Goal: Task Accomplishment & Management: Use online tool/utility

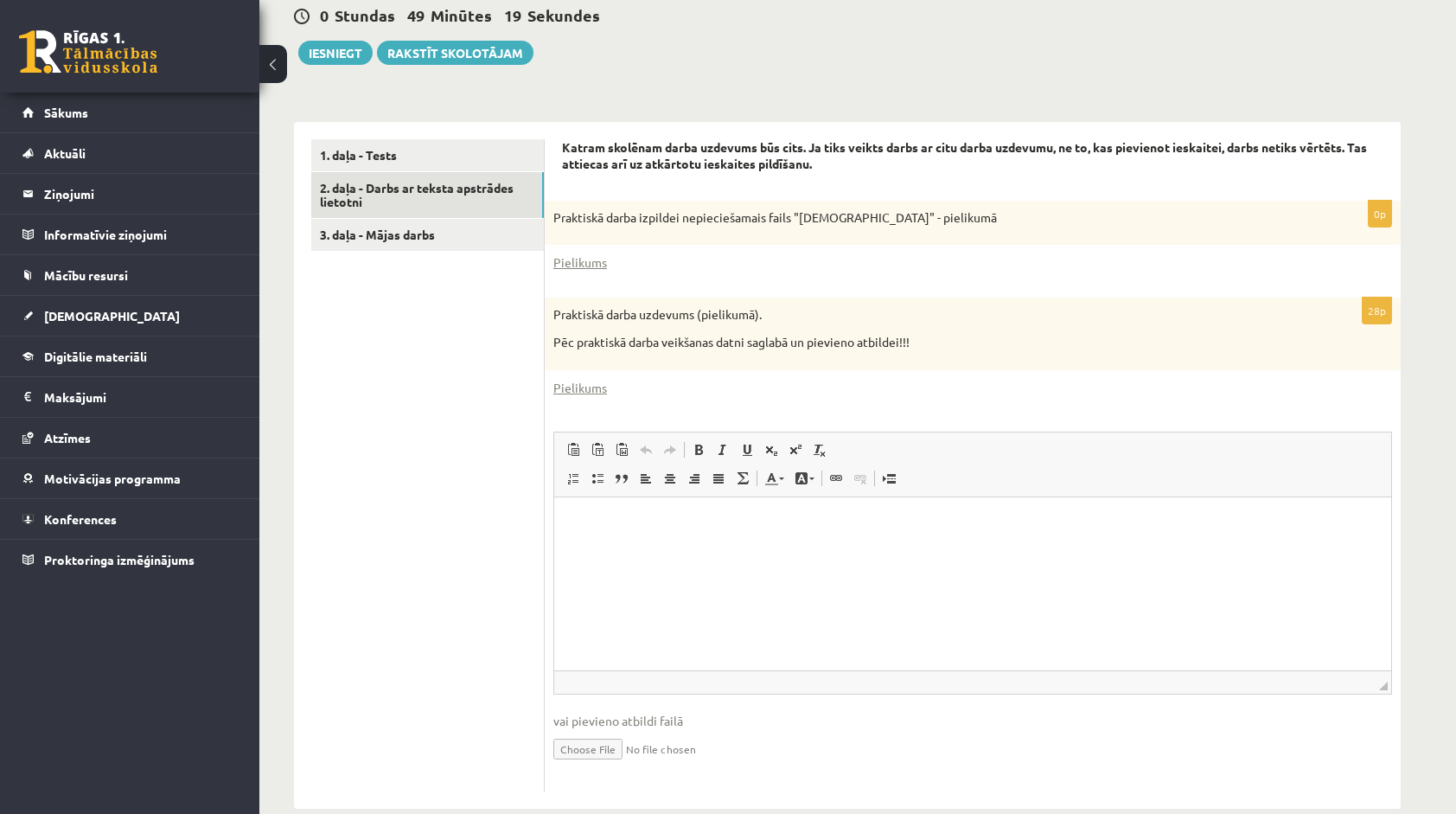
scroll to position [377, 0]
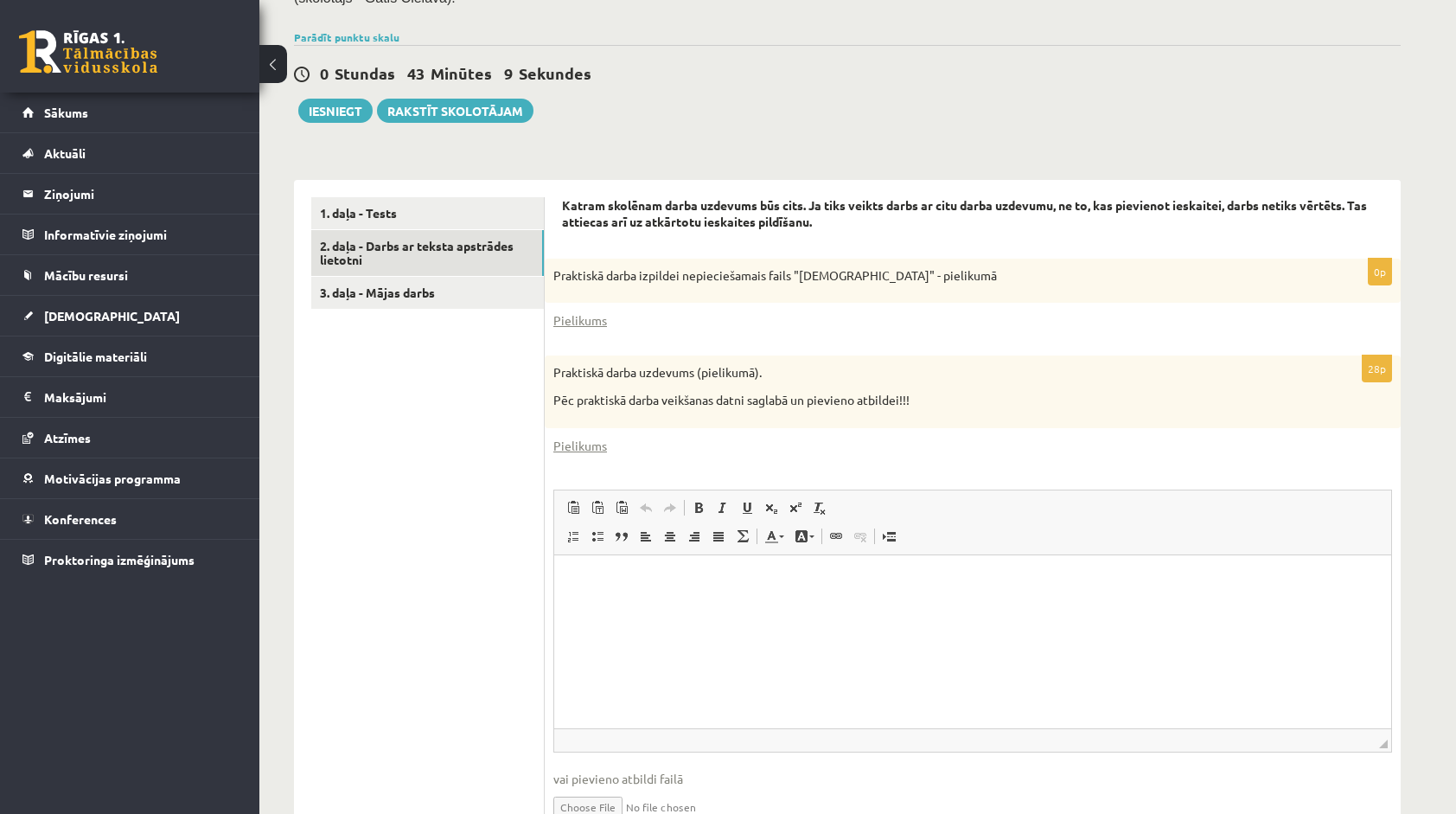
click at [673, 608] on html at bounding box center [973, 581] width 837 height 53
drag, startPoint x: 574, startPoint y: 585, endPoint x: 699, endPoint y: 580, distance: 125.1
click at [699, 580] on p "**********" at bounding box center [973, 581] width 803 height 18
click at [572, 609] on link "**********" at bounding box center [639, 609] width 134 height 11
click at [478, 609] on ul "1. daļa - Tests 2. daļa - Darbs ar teksta apstrādes lietotni 3. daļa - Mājas da…" at bounding box center [428, 523] width 233 height 653
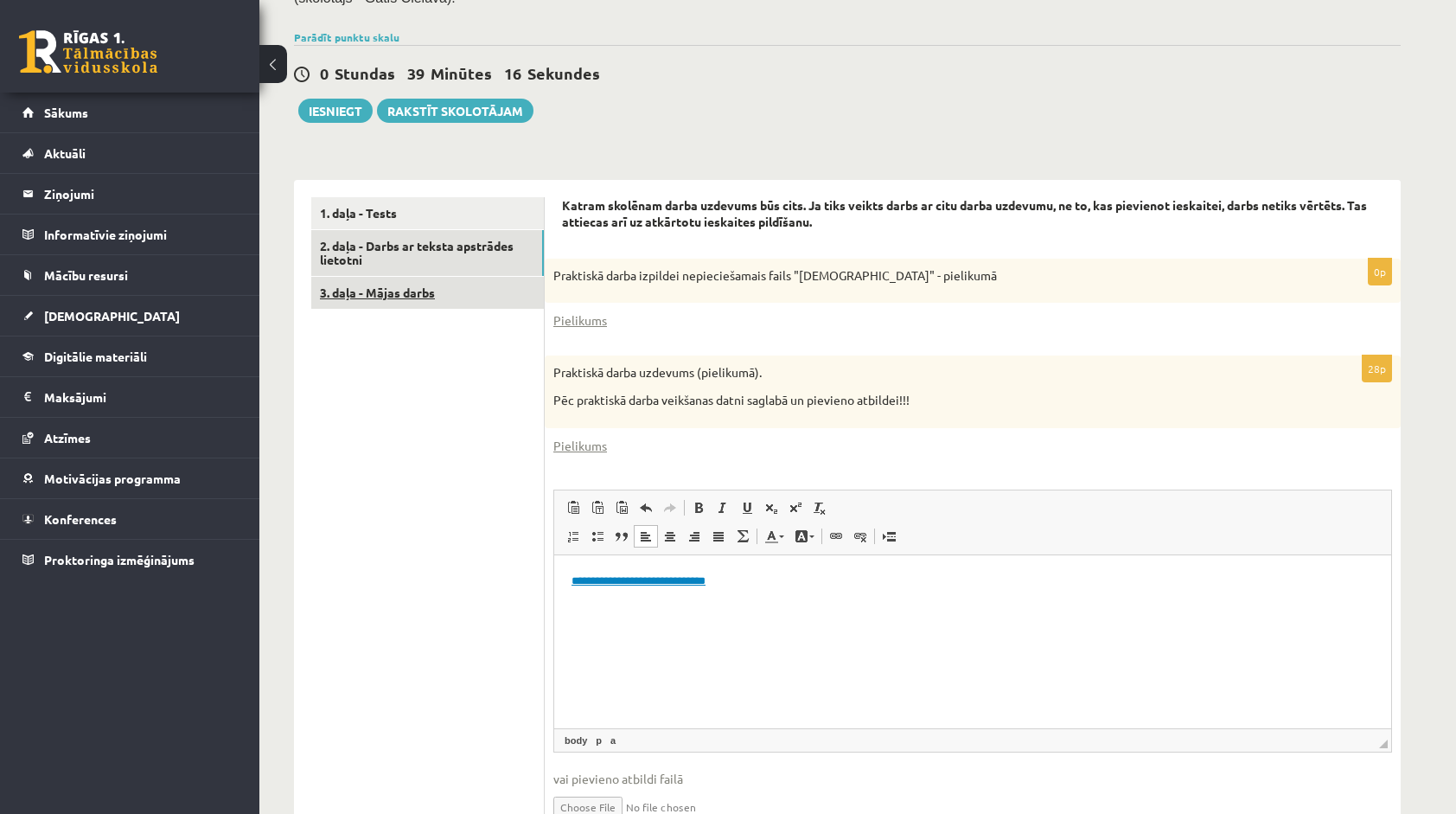
click at [472, 292] on link "3. daļa - Mājas darbs" at bounding box center [427, 292] width 233 height 32
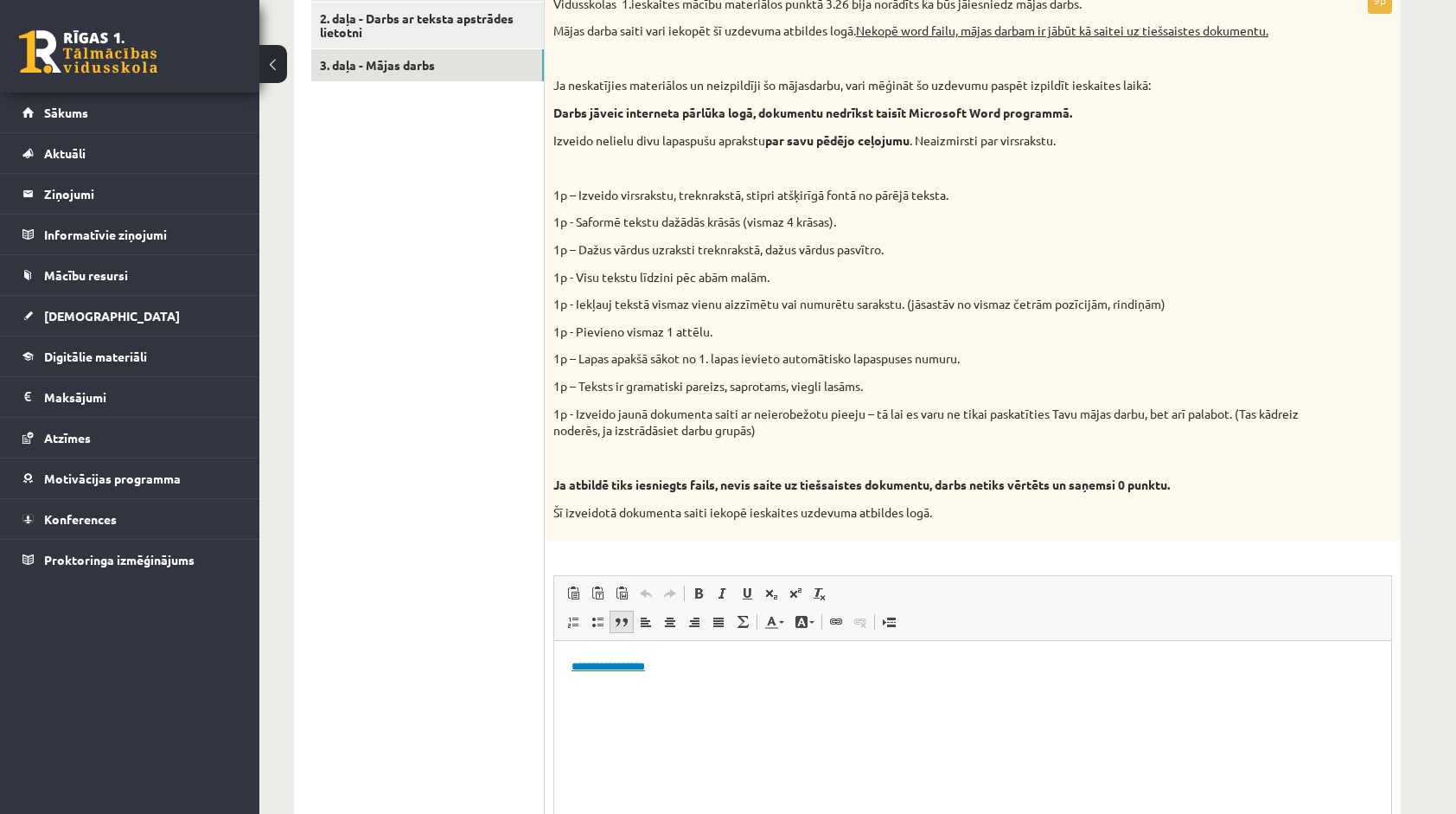
scroll to position [0, 0]
click at [457, 26] on link "2. daļa - Darbs ar teksta apstrādes lietotni" at bounding box center [427, 26] width 233 height 47
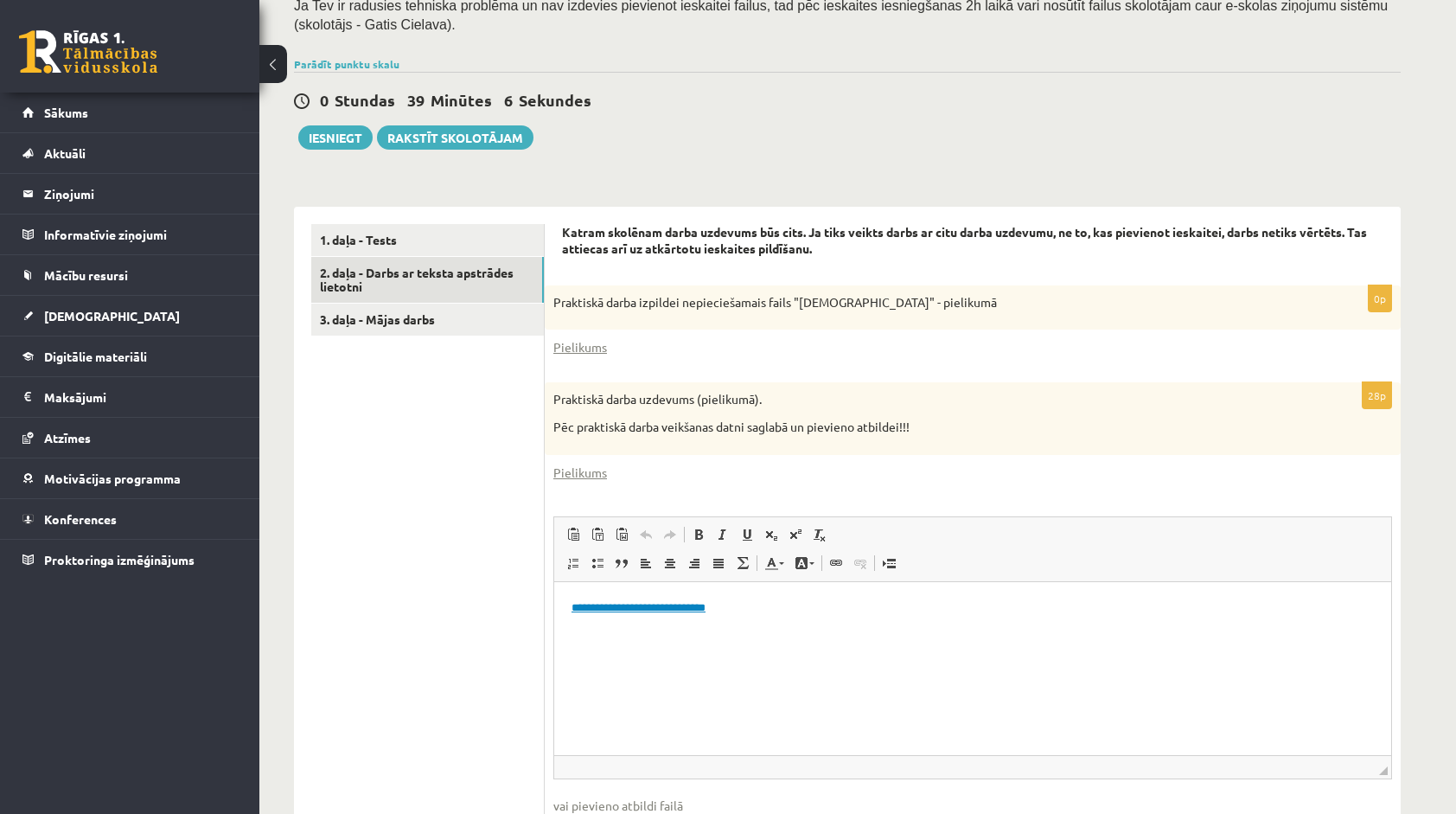
scroll to position [290, 0]
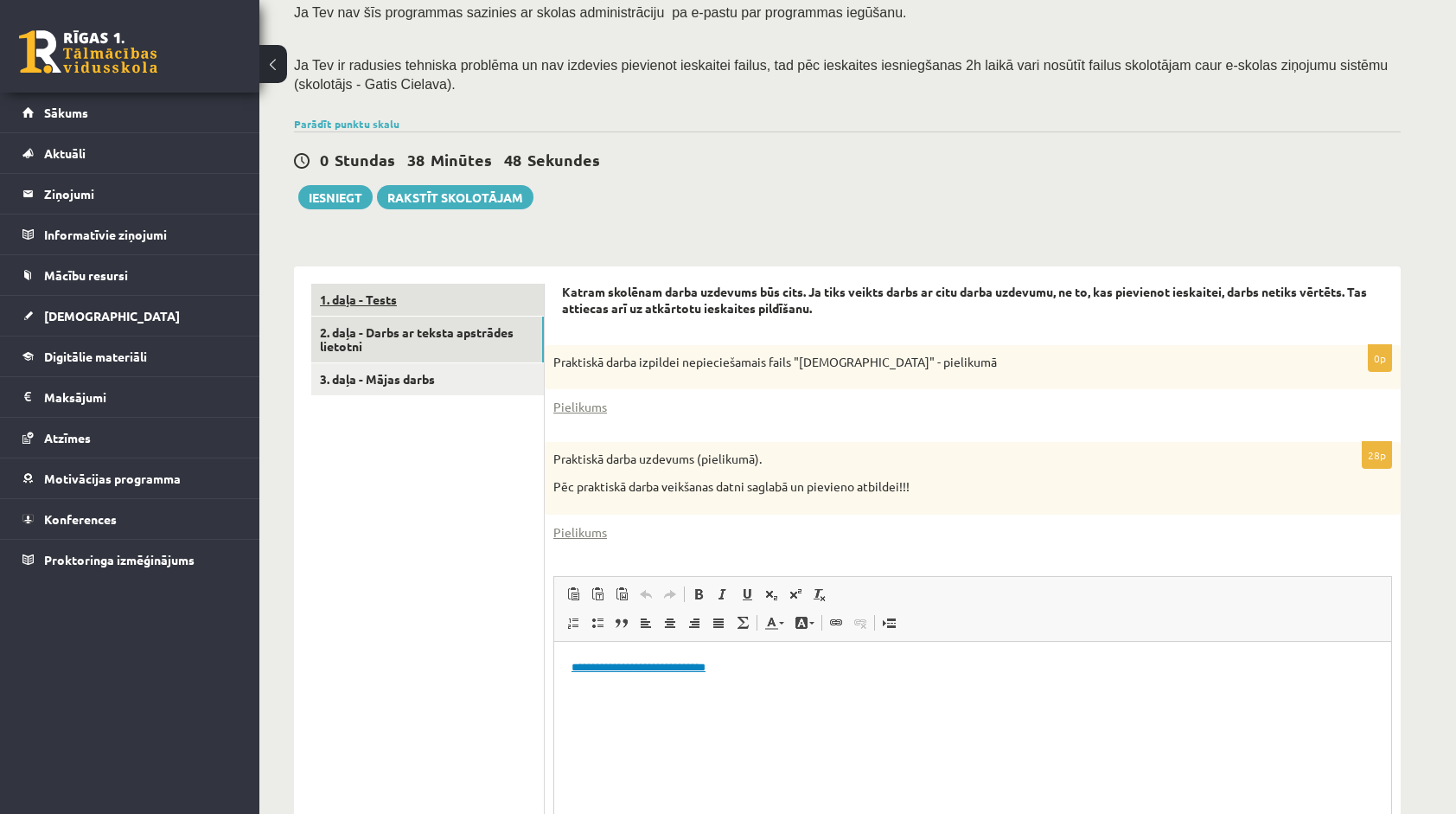
click at [481, 302] on link "1. daļa - Tests" at bounding box center [427, 299] width 233 height 32
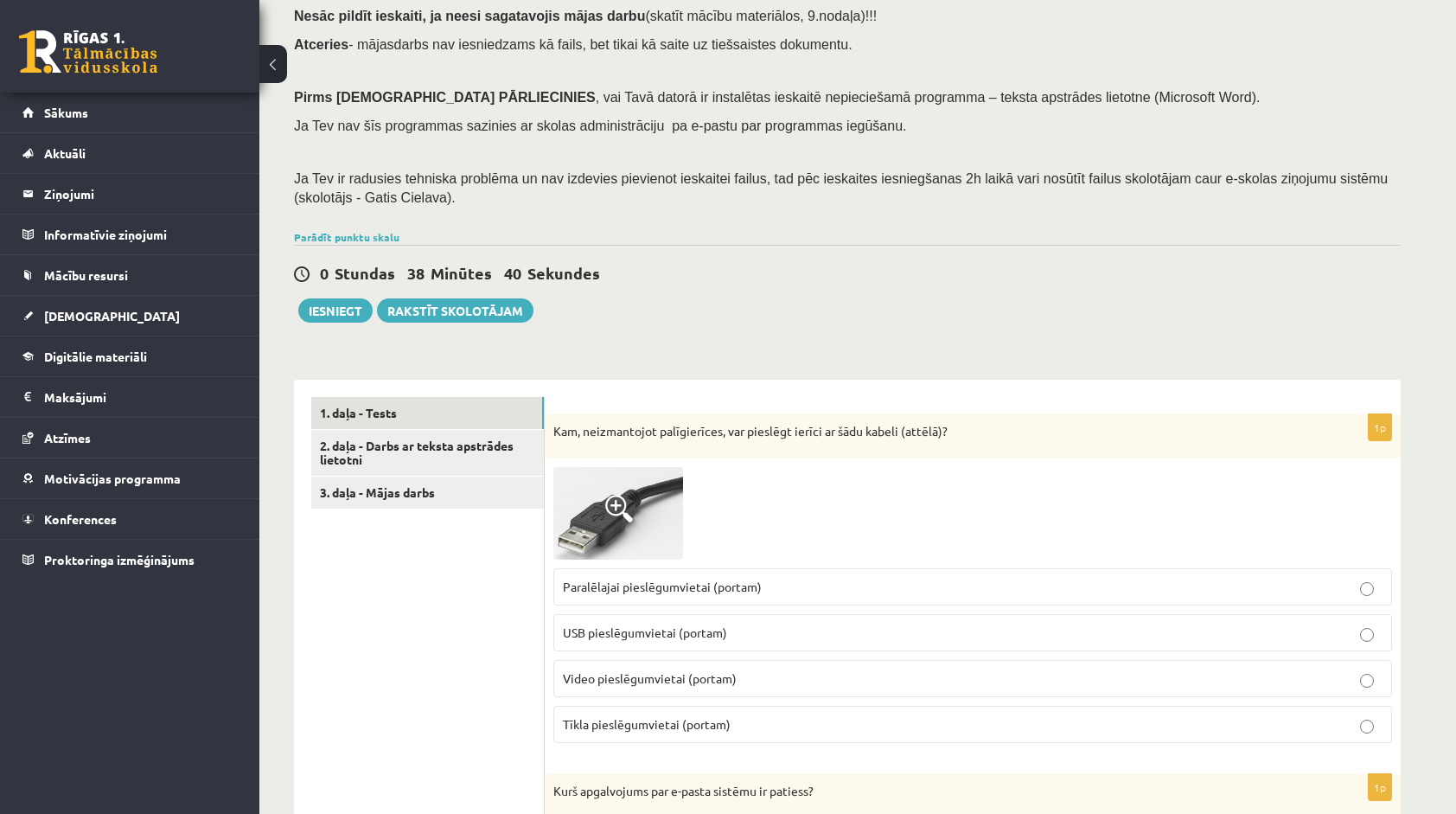
scroll to position [165, 0]
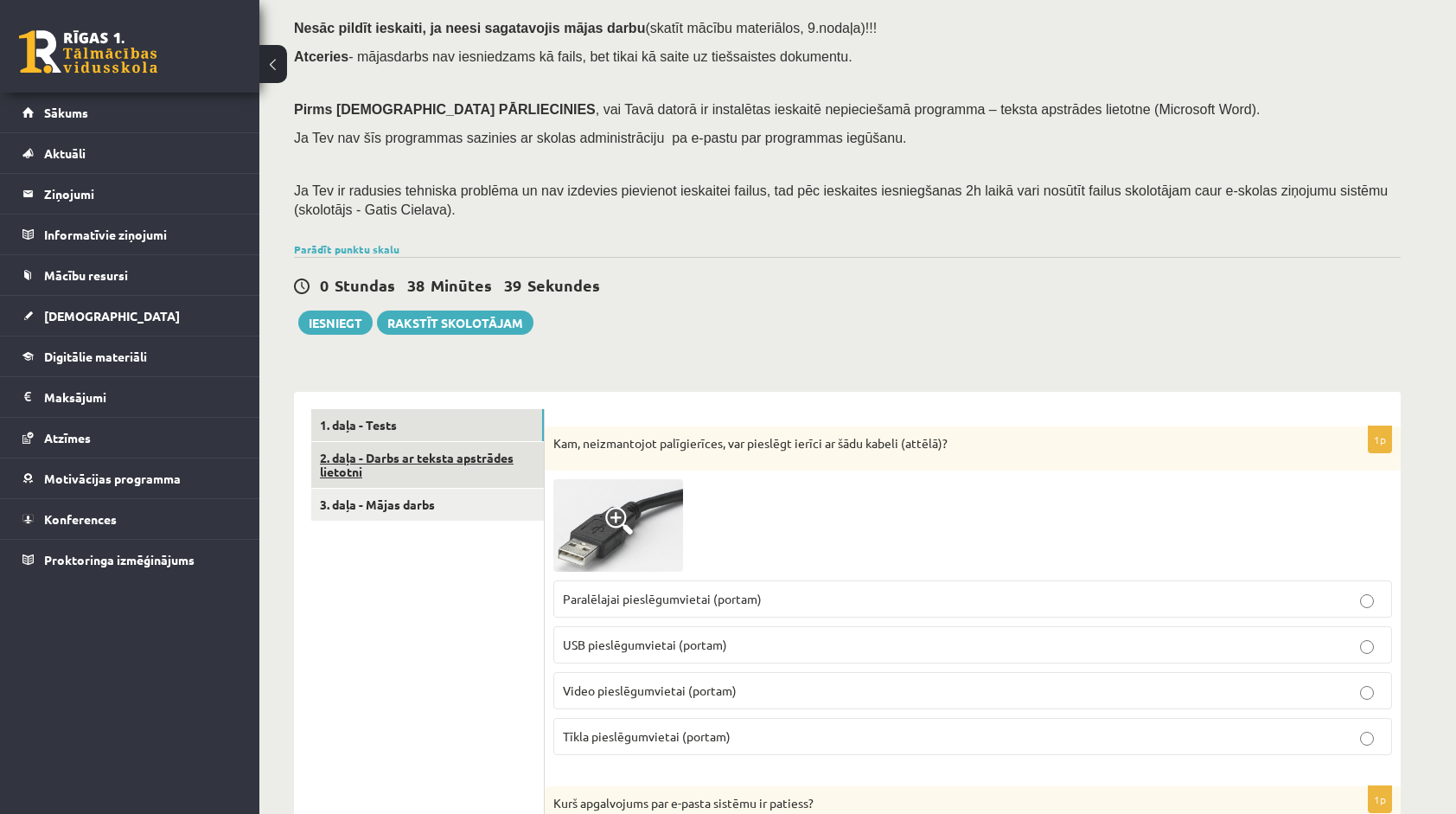
click at [431, 467] on link "2. daļa - Darbs ar teksta apstrādes lietotni" at bounding box center [427, 465] width 233 height 47
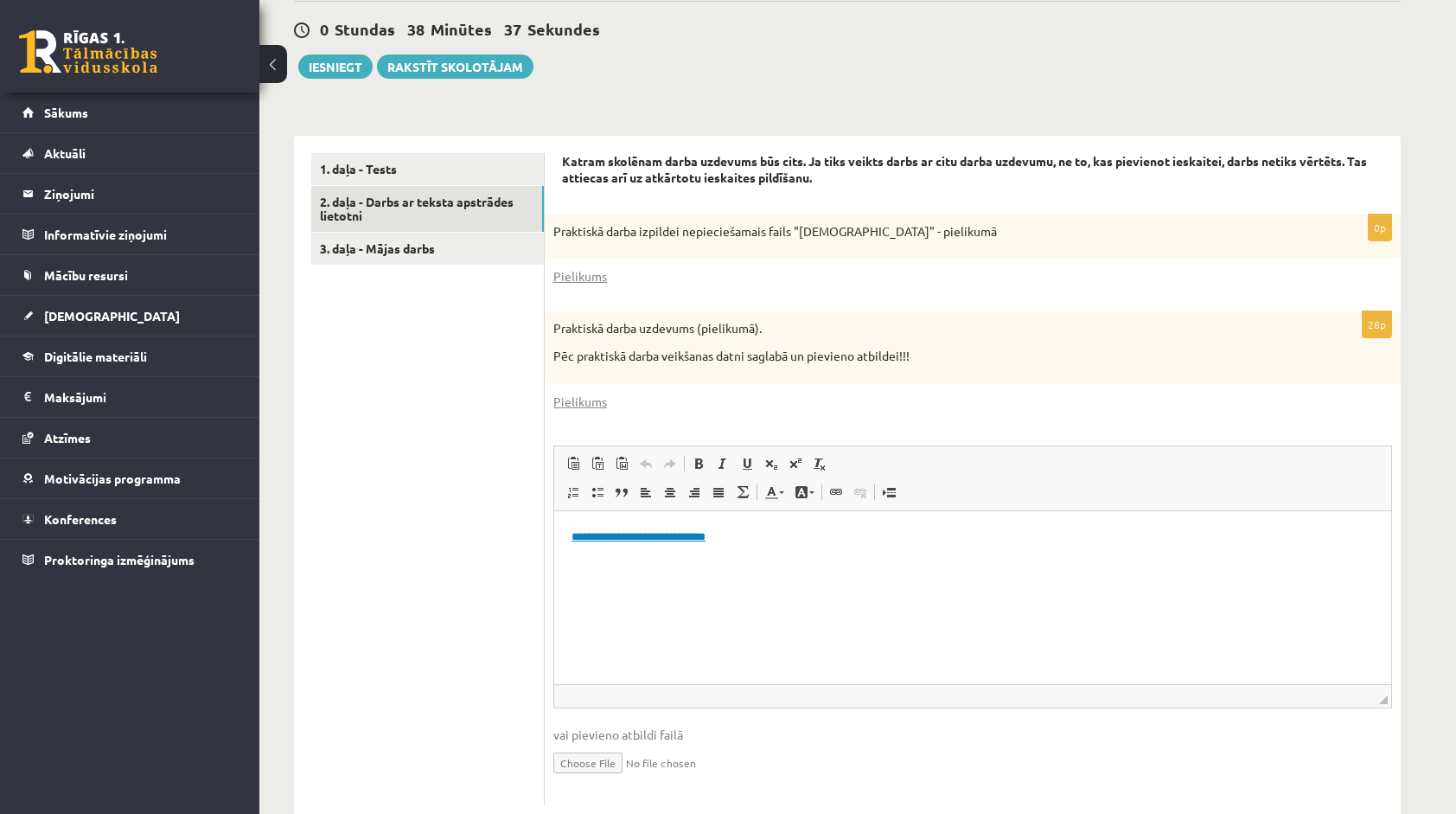
scroll to position [424, 0]
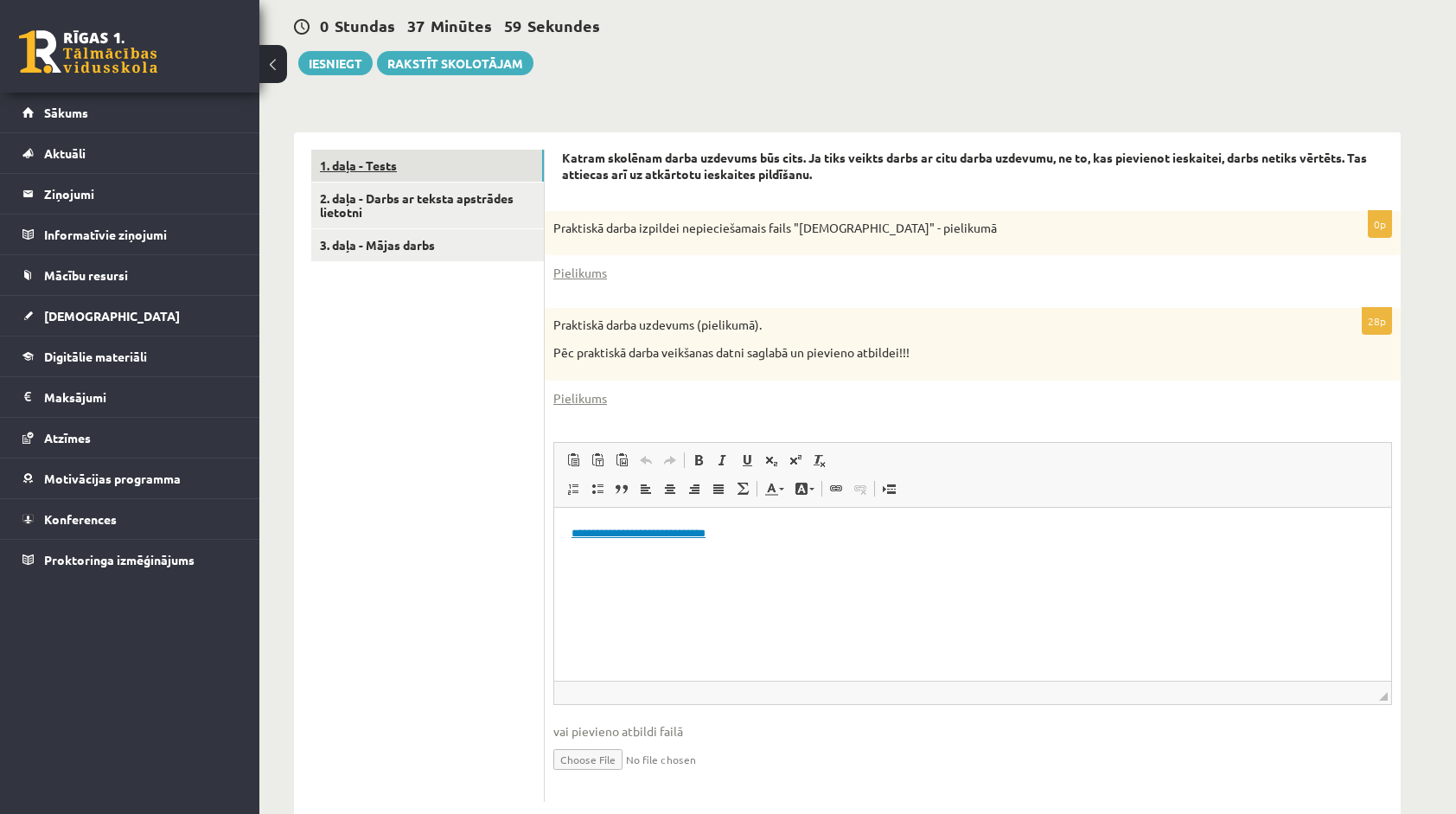
click at [393, 169] on link "1. daļa - Tests" at bounding box center [427, 165] width 233 height 32
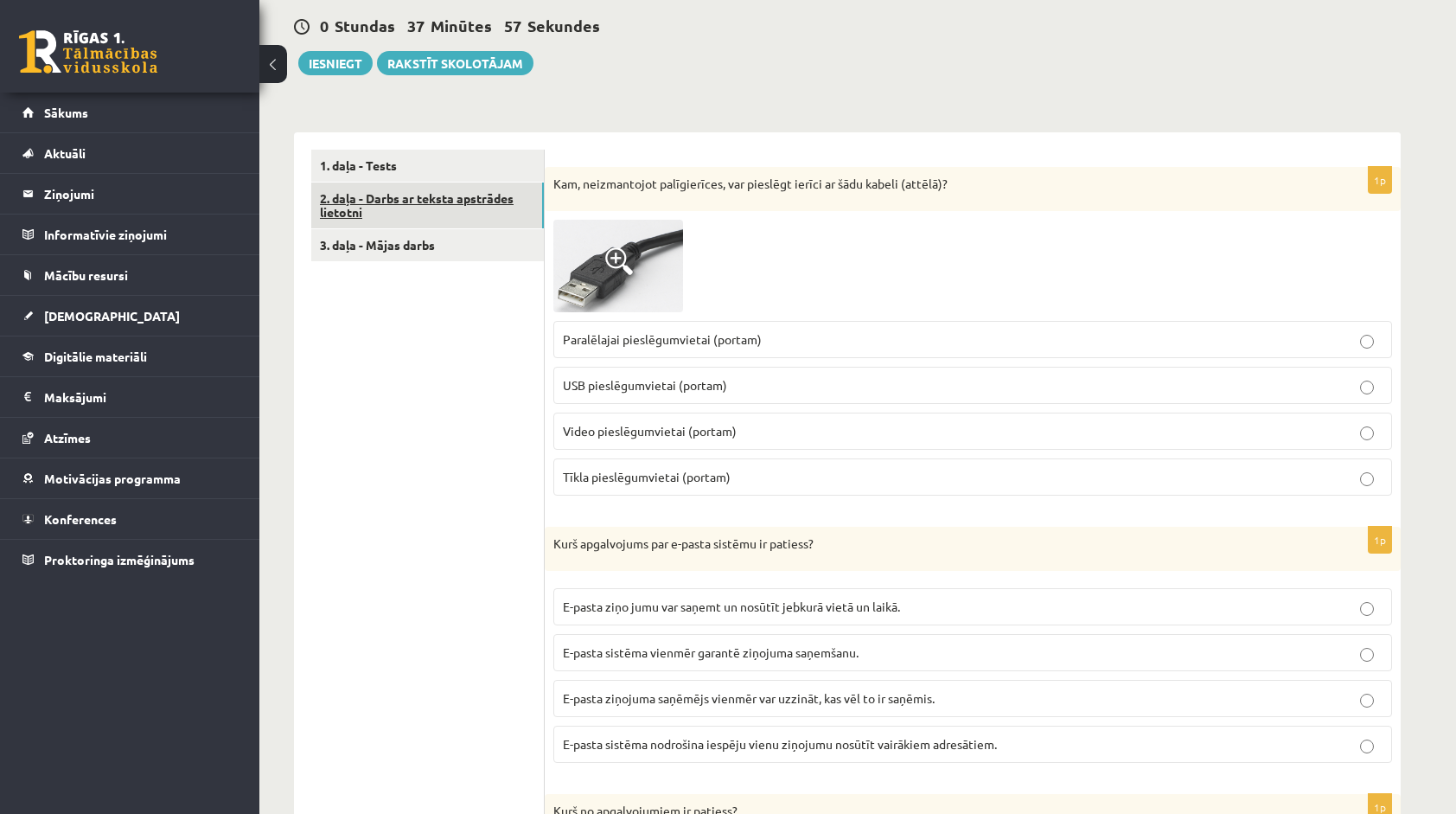
click at [427, 209] on link "2. daļa - Darbs ar teksta apstrādes lietotni" at bounding box center [427, 206] width 233 height 47
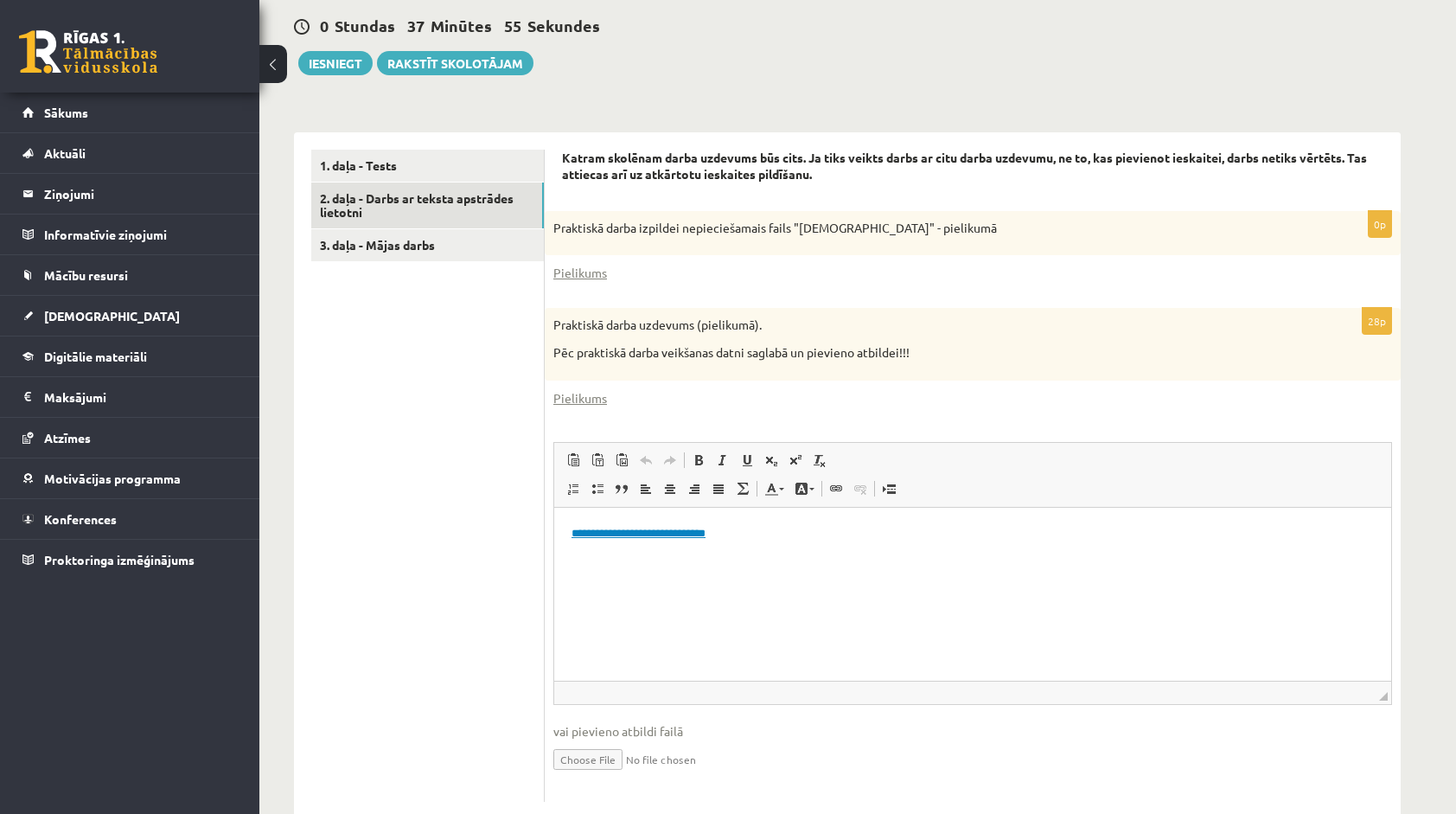
scroll to position [0, 0]
click at [445, 244] on link "3. daļa - Mājas darbs" at bounding box center [427, 244] width 233 height 32
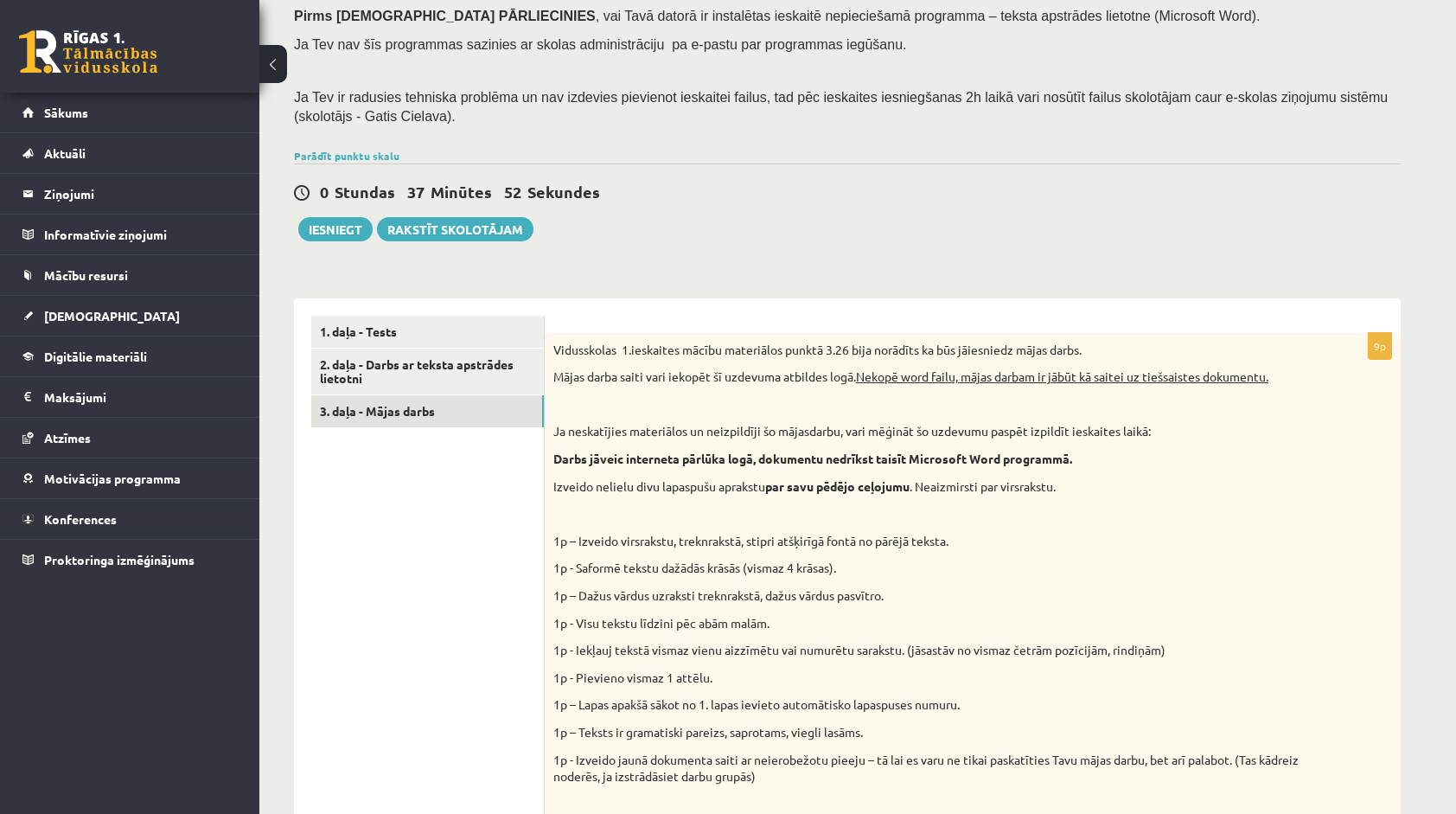
scroll to position [85, 0]
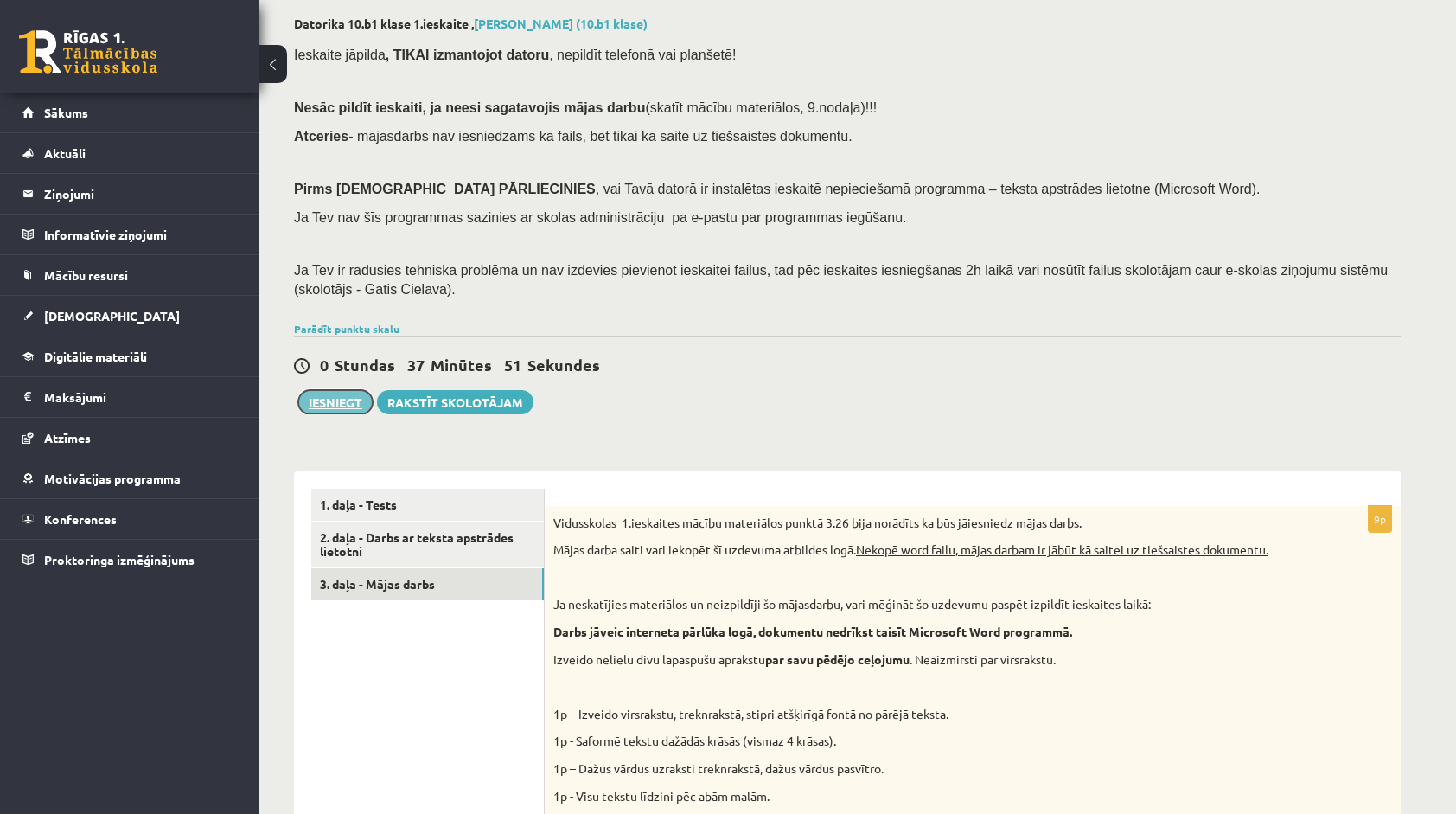
click at [333, 401] on button "Iesniegt" at bounding box center [336, 402] width 74 height 24
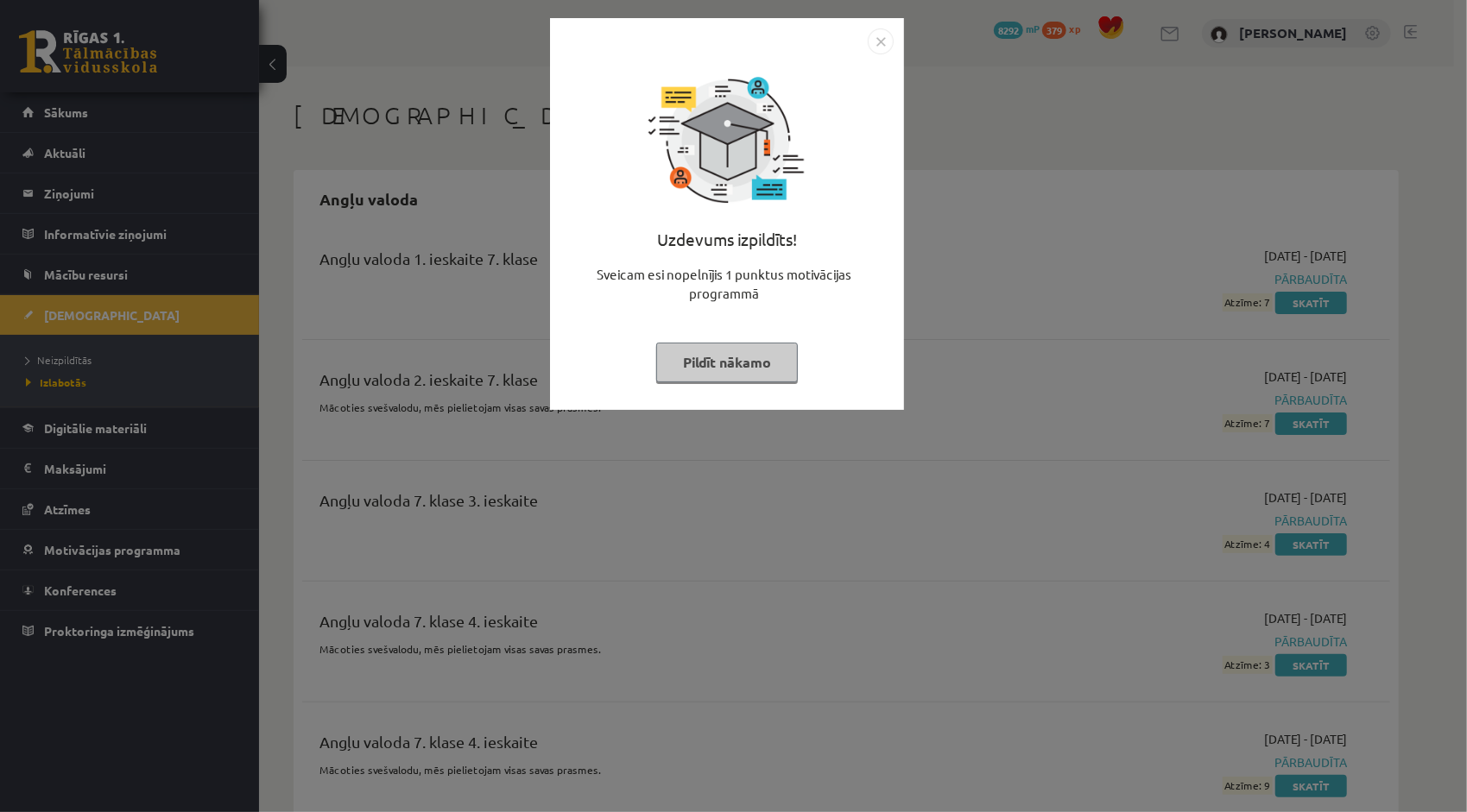
click at [896, 45] on div "Uzdevums izpildīts! Sveicam esi nopelnījis 1 punktus motivācijas programmā Pild…" at bounding box center [727, 214] width 354 height 392
click at [881, 48] on img "Close" at bounding box center [880, 42] width 26 height 26
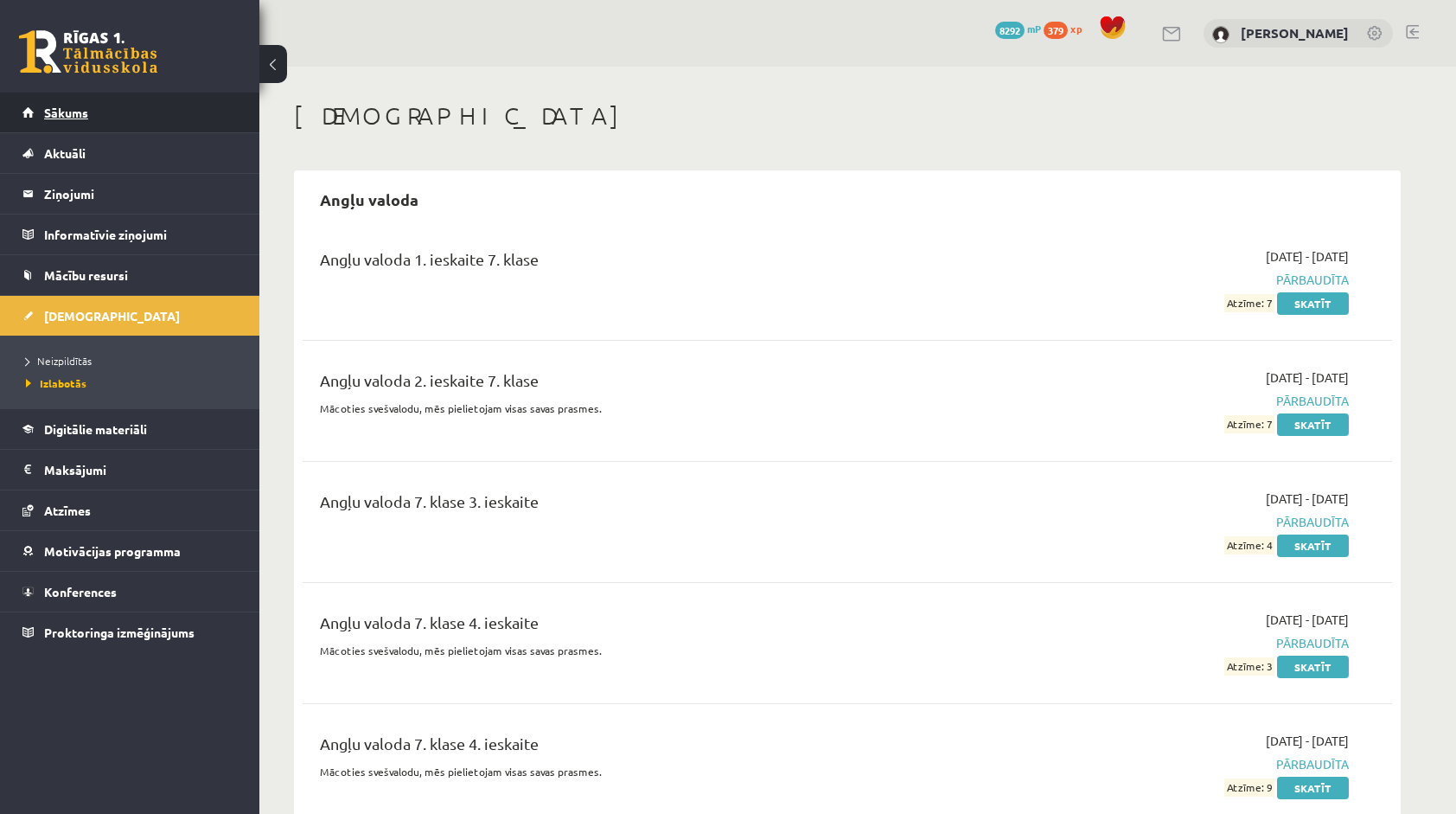
click at [186, 125] on link "Sākums" at bounding box center [130, 112] width 215 height 40
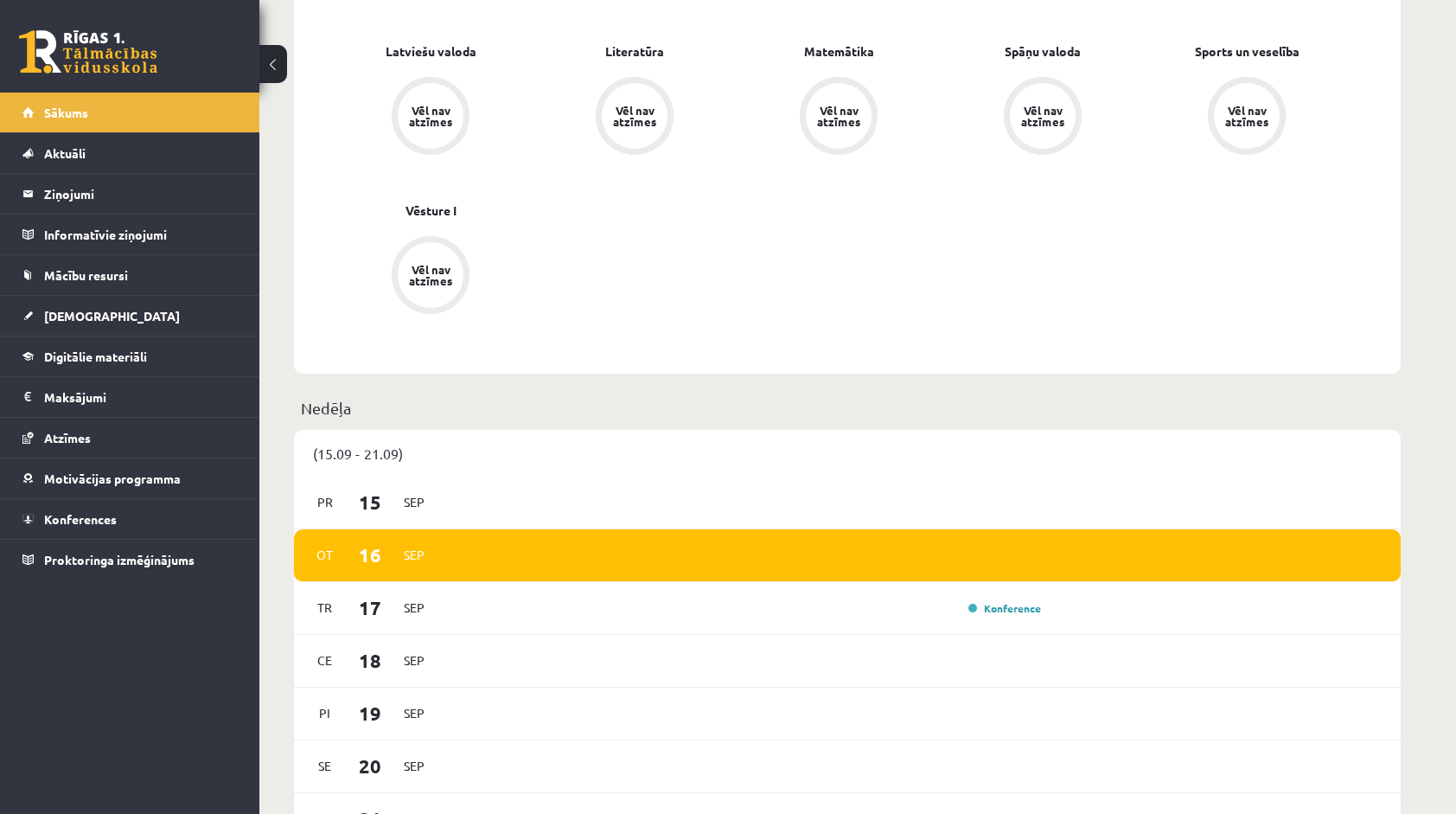
scroll to position [692, 0]
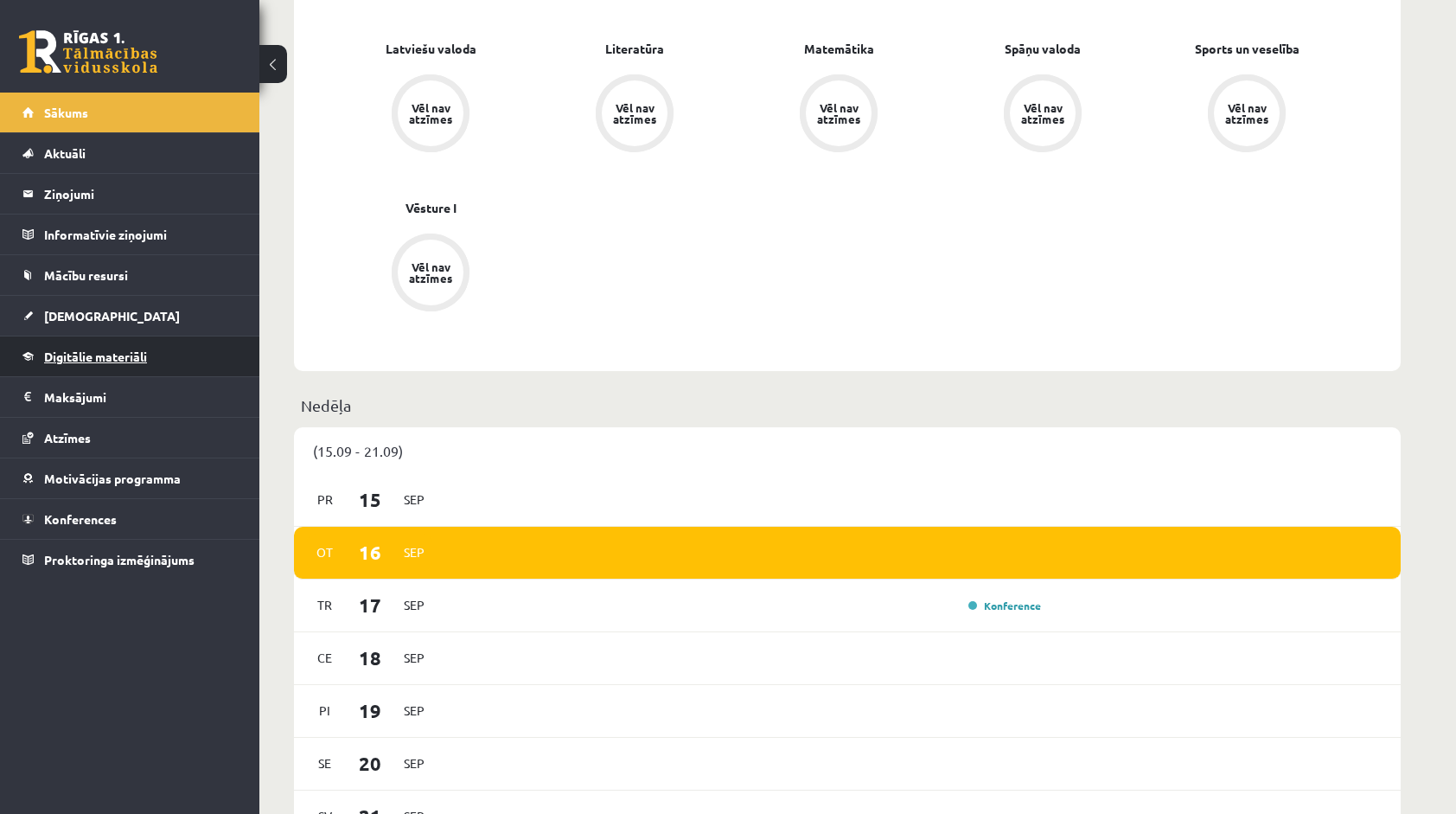
click at [119, 350] on span "Digitālie materiāli" at bounding box center [96, 356] width 103 height 15
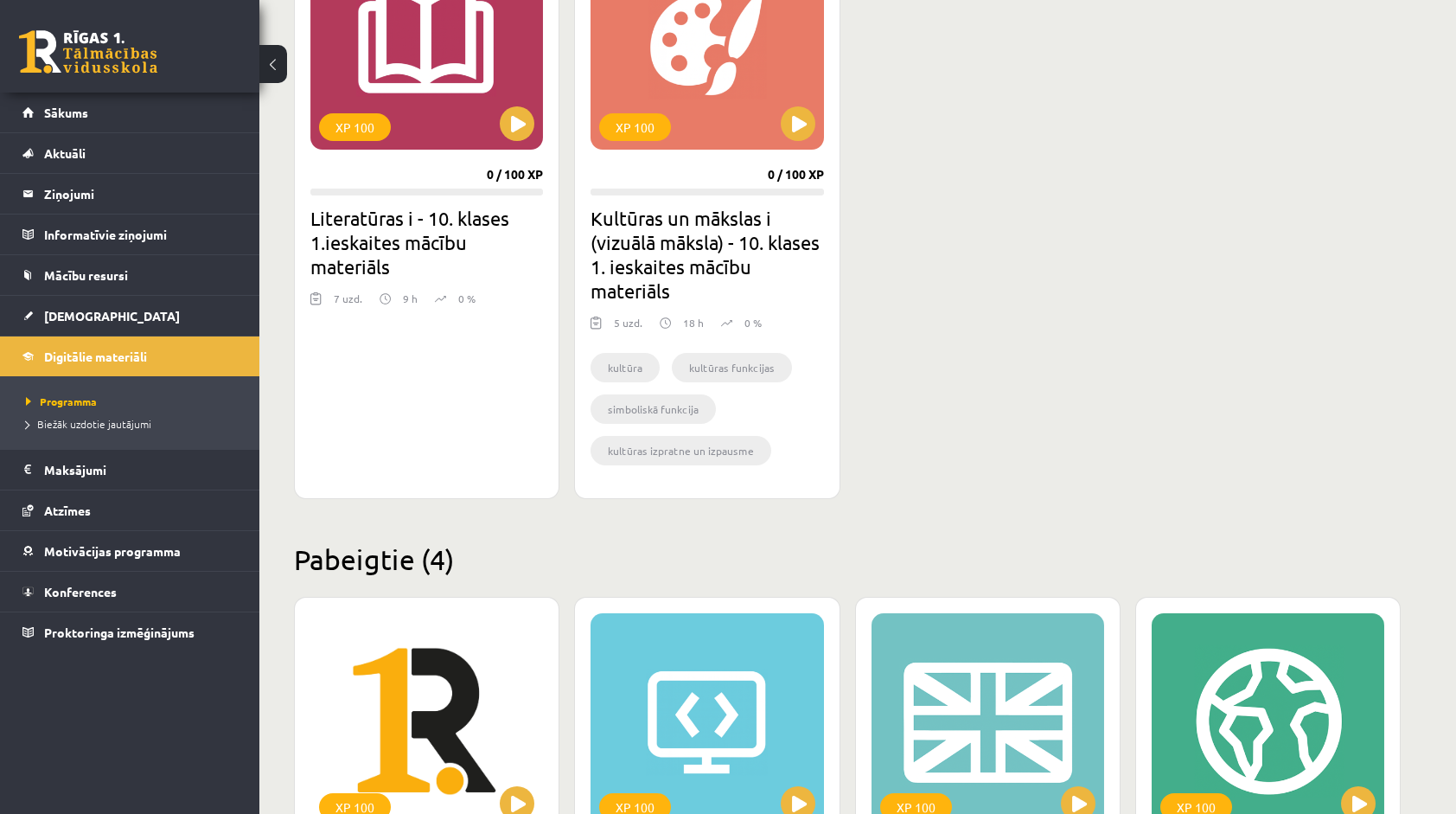
scroll to position [433, 0]
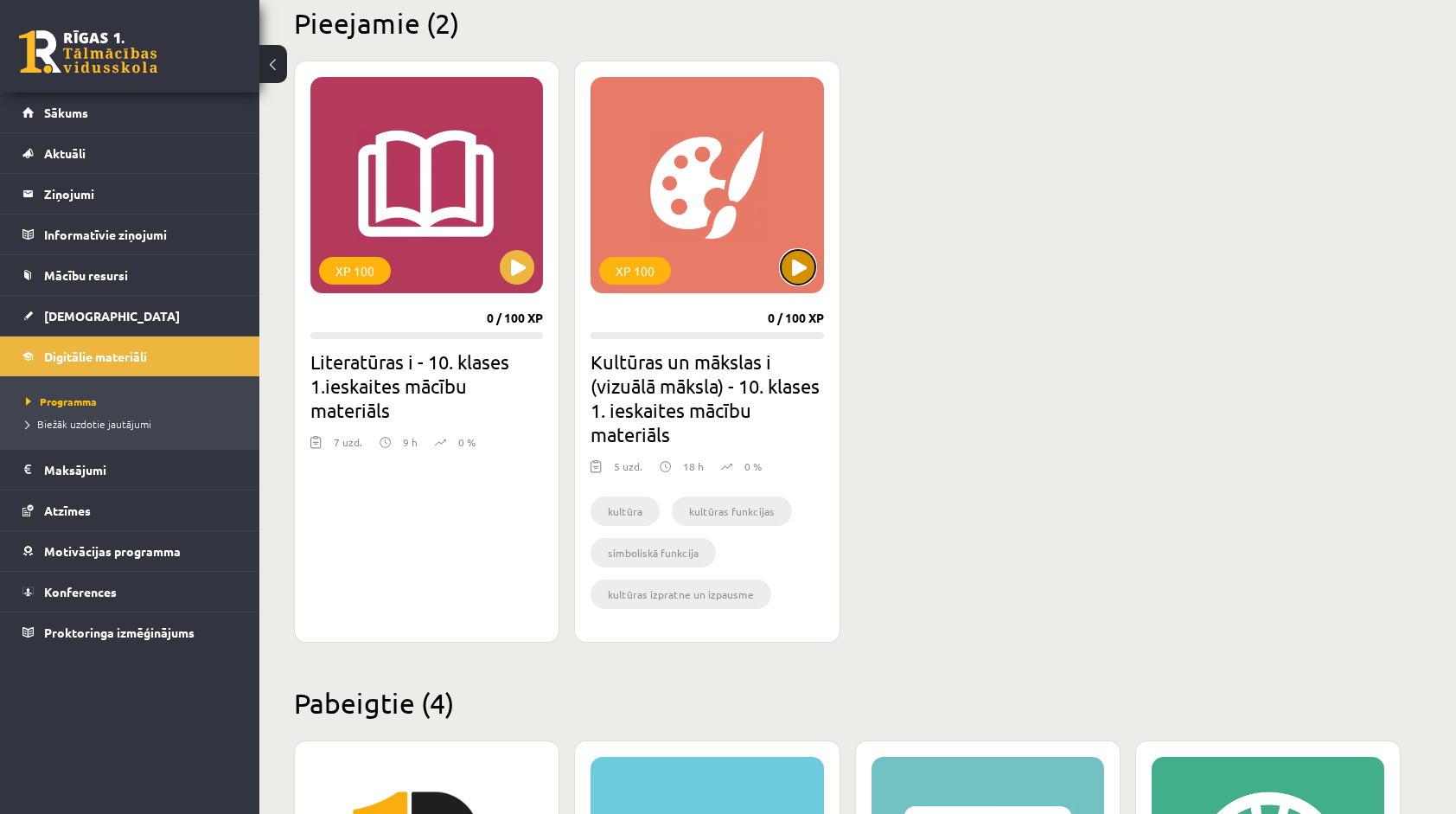
click at [795, 277] on button at bounding box center [798, 267] width 34 height 34
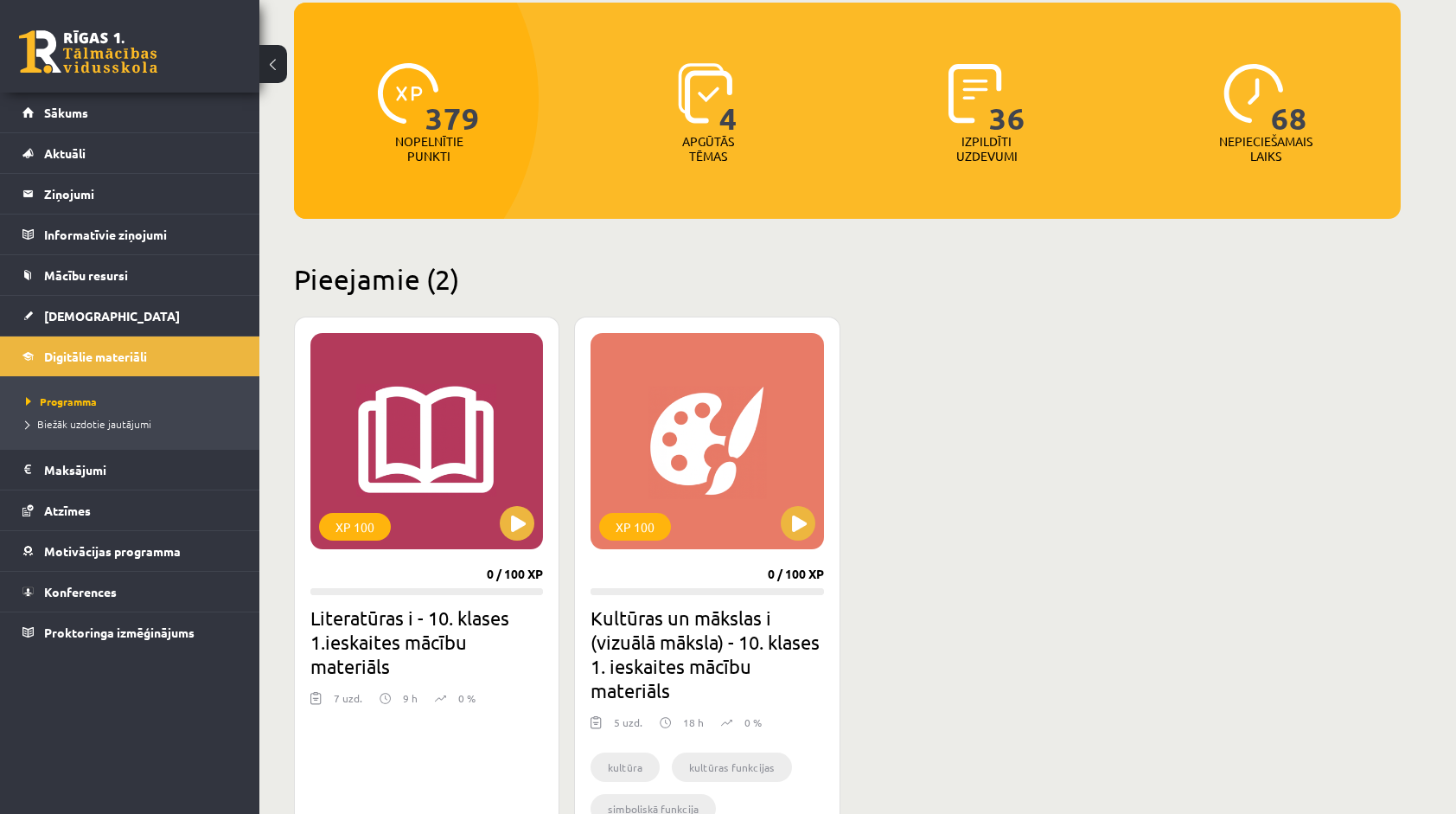
scroll to position [173, 0]
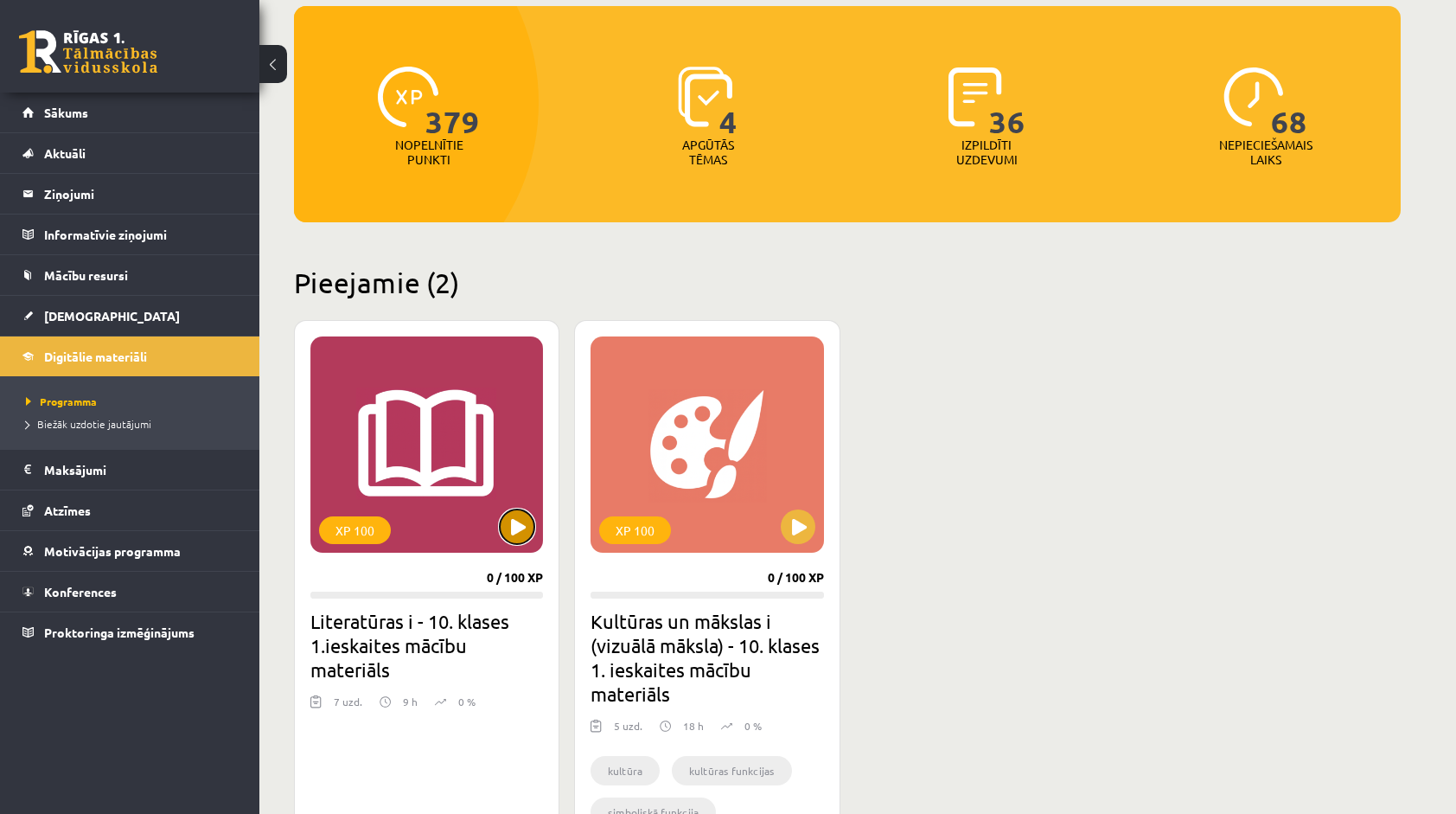
click at [519, 517] on button at bounding box center [517, 527] width 34 height 34
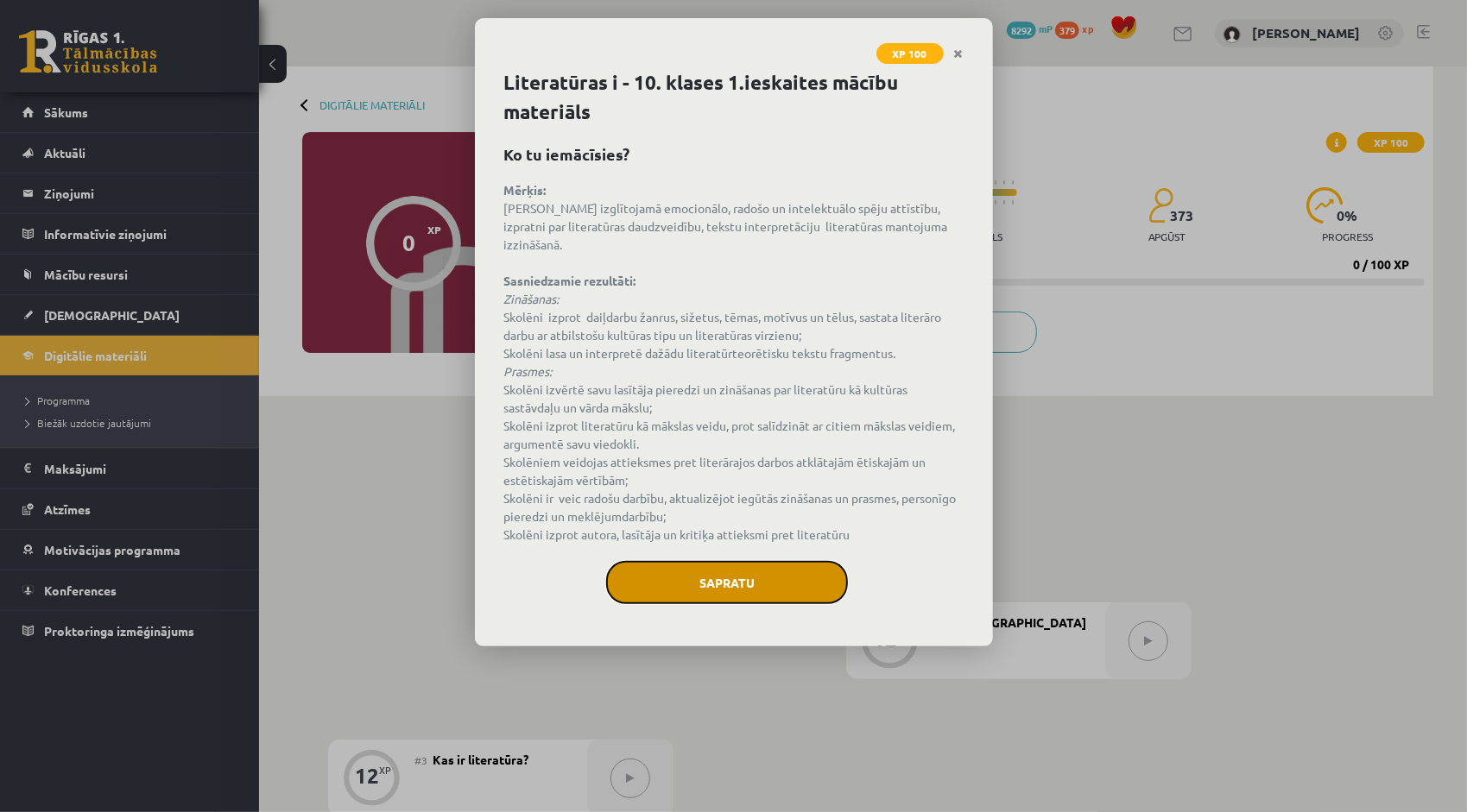
click at [795, 561] on button "Sapratu" at bounding box center [727, 583] width 242 height 43
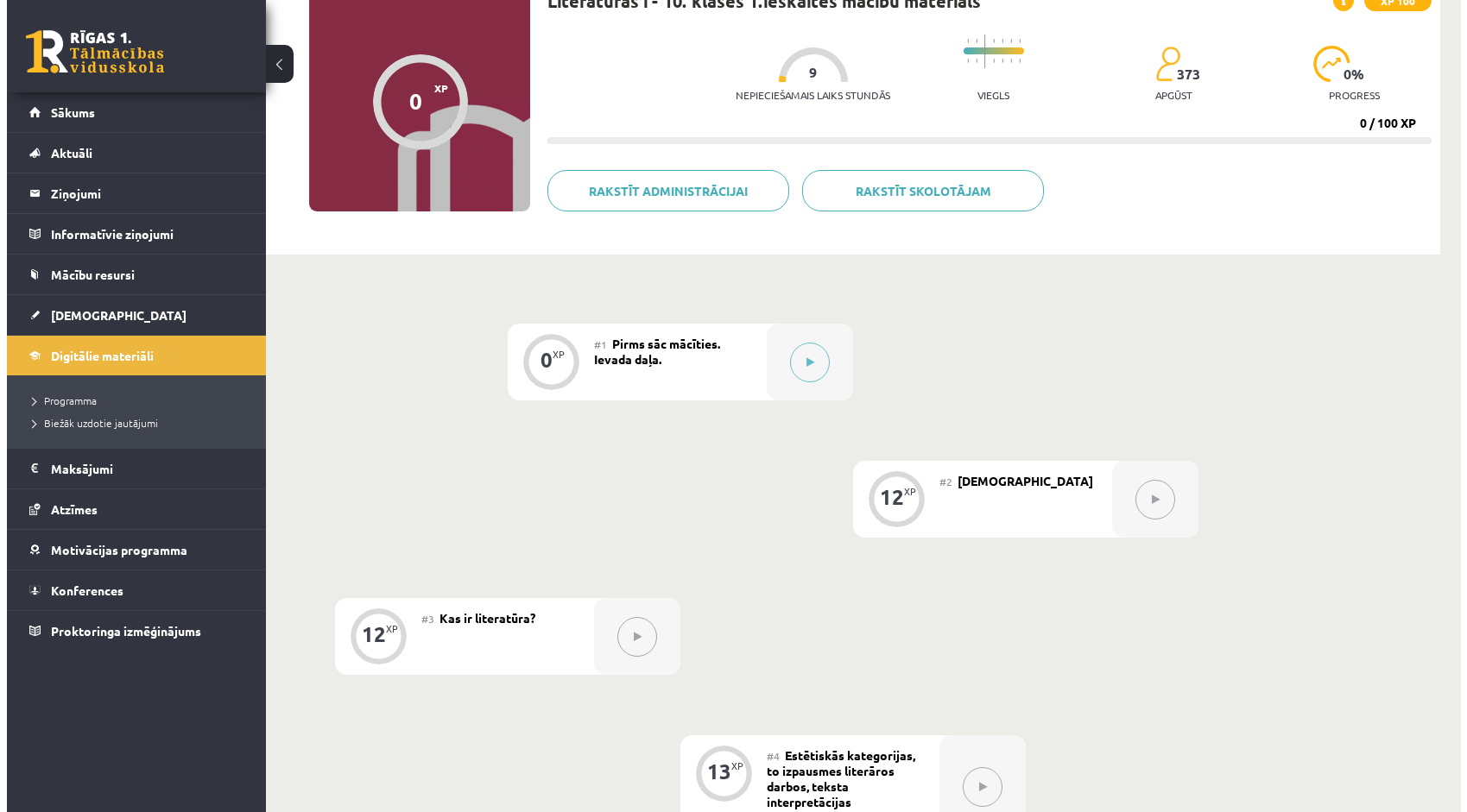
scroll to position [106, 0]
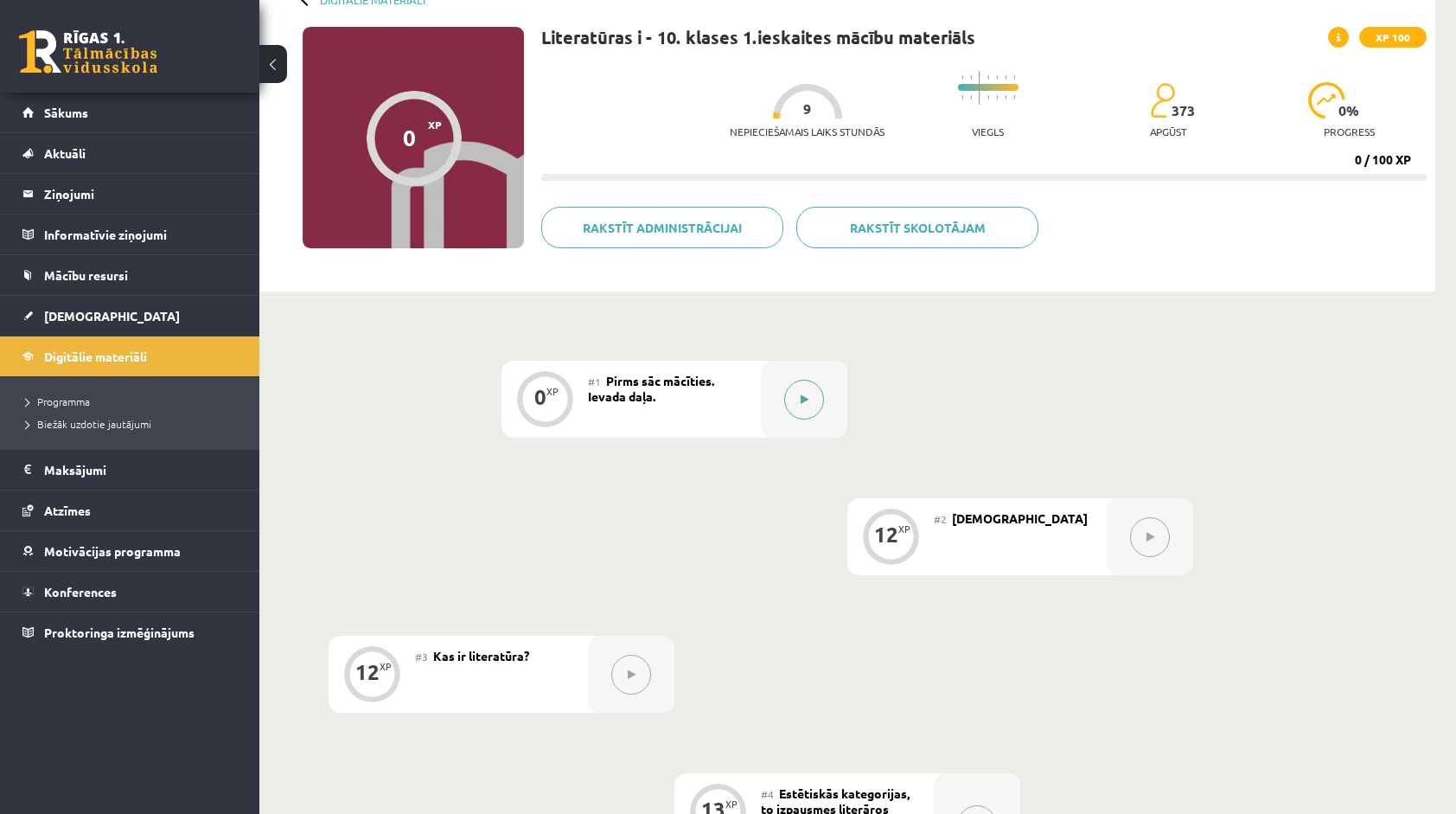
click at [818, 399] on button at bounding box center [804, 400] width 40 height 40
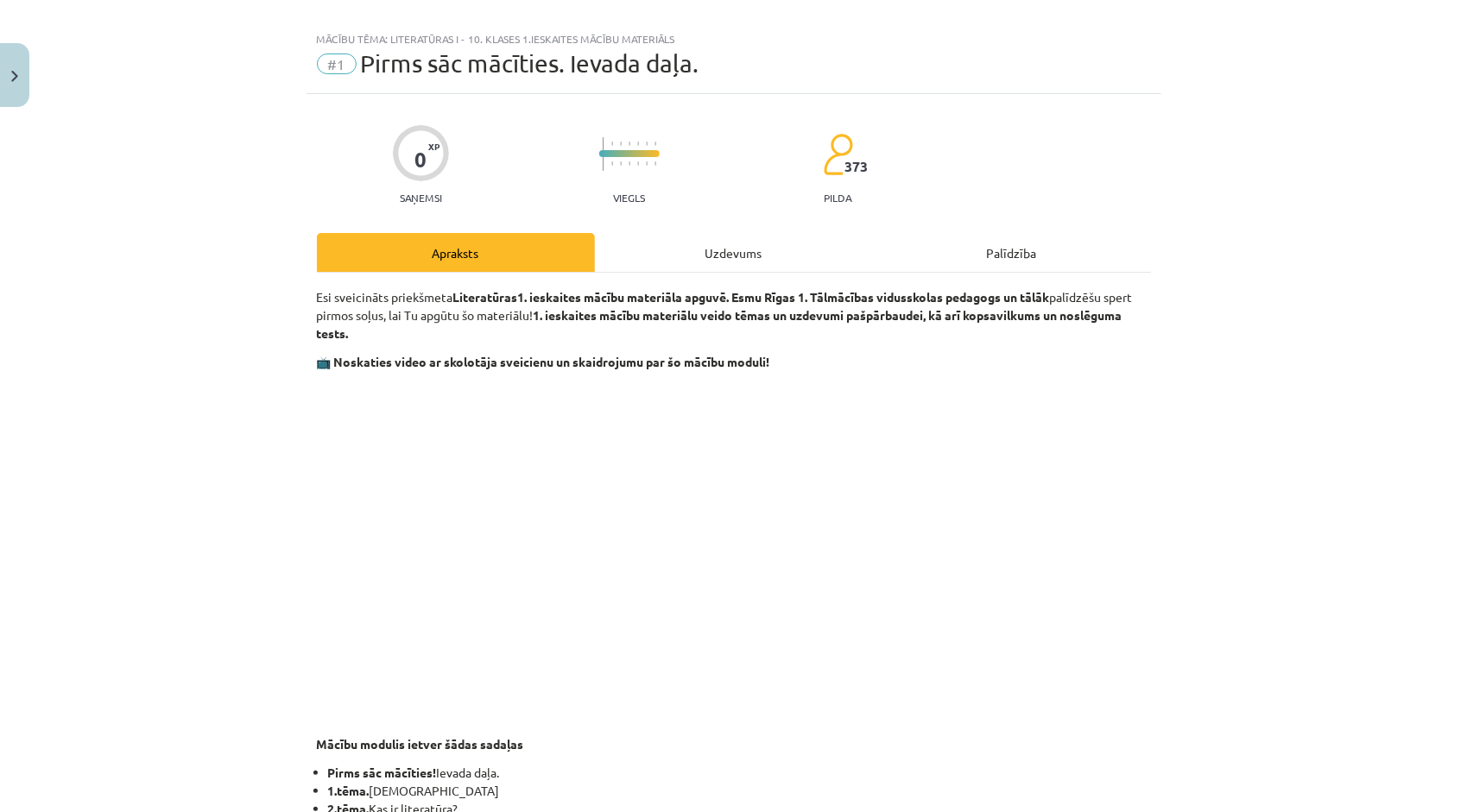
scroll to position [0, 0]
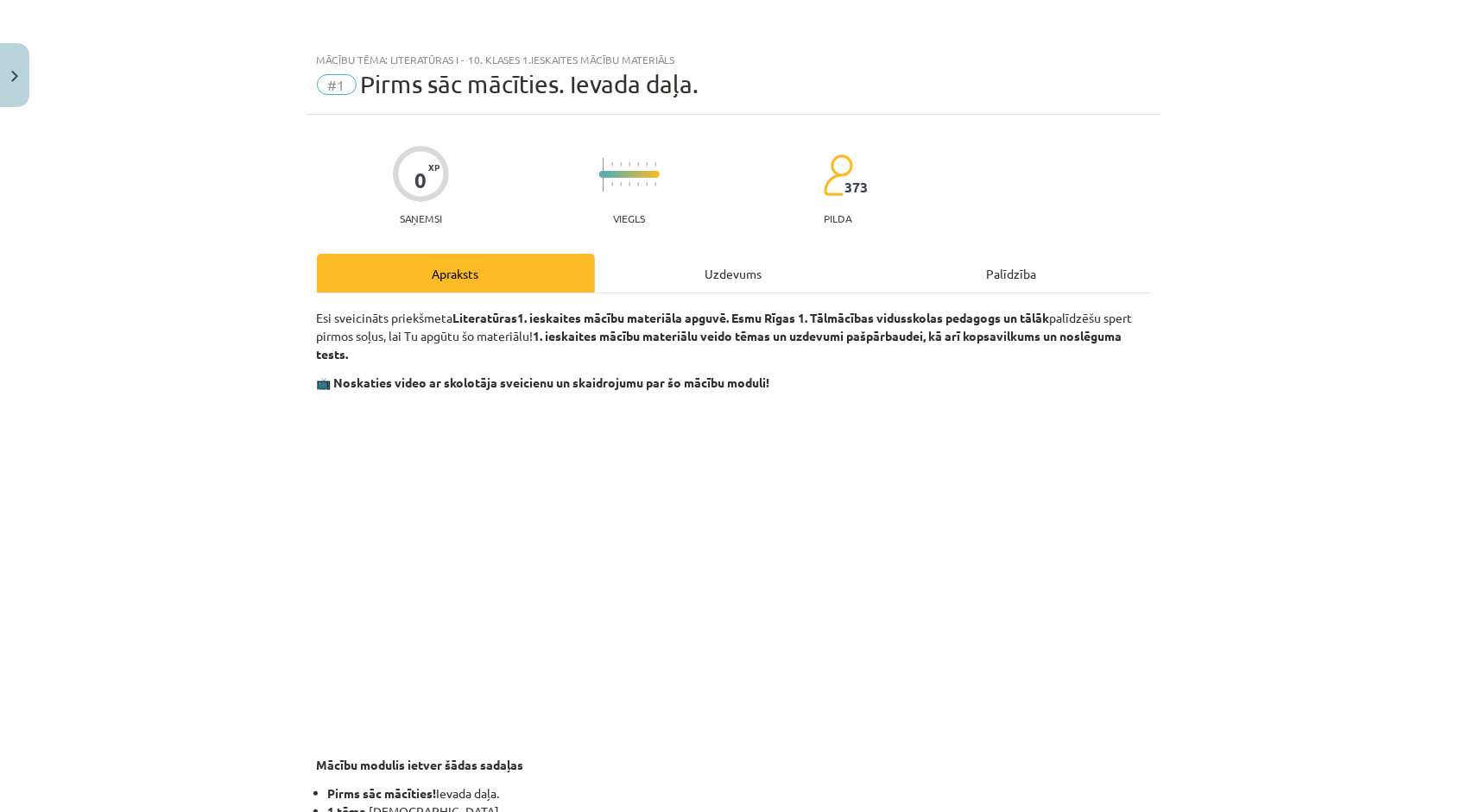
click at [744, 277] on div "Uzdevums" at bounding box center [734, 273] width 278 height 39
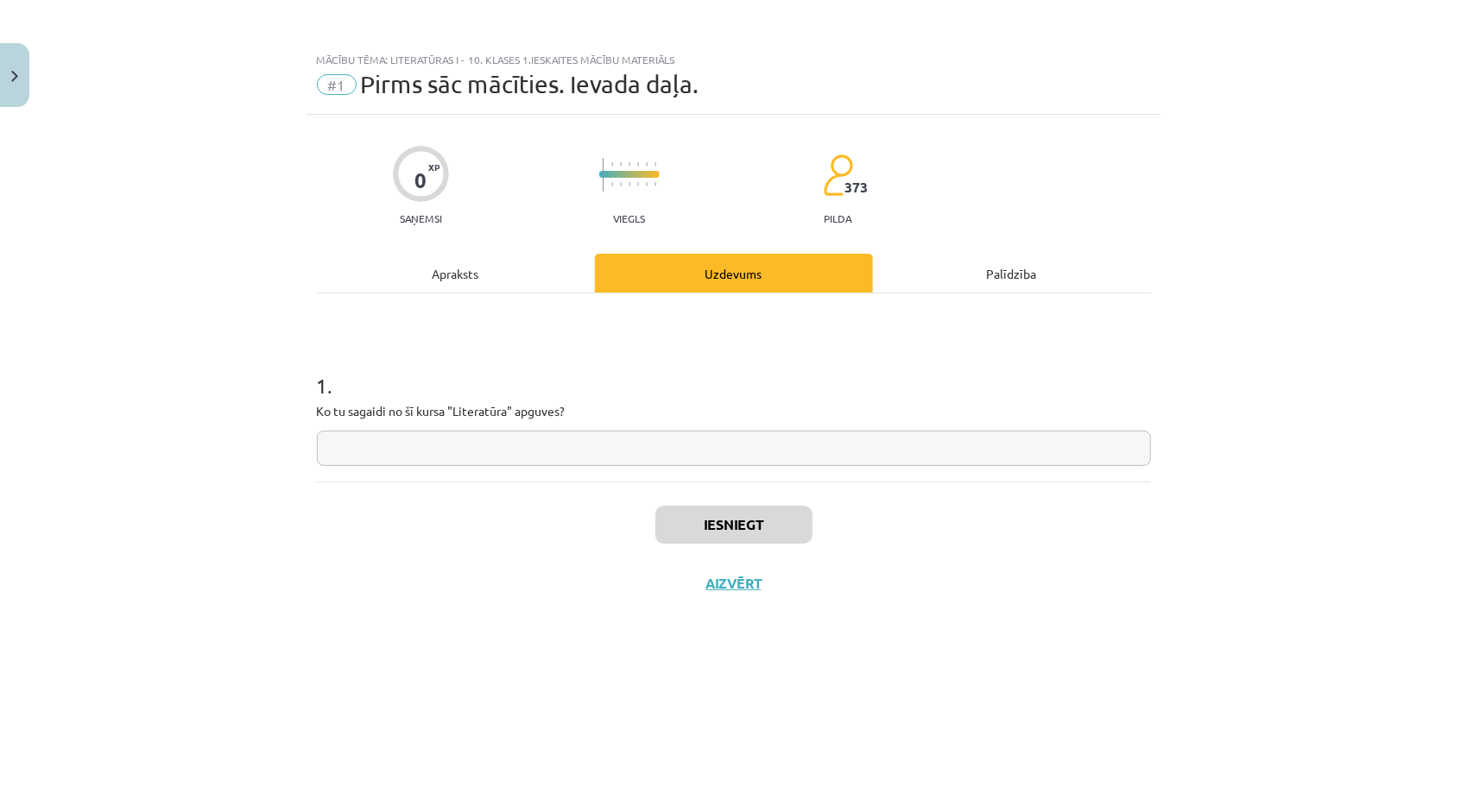
click at [457, 267] on div "Apraksts" at bounding box center [456, 273] width 278 height 39
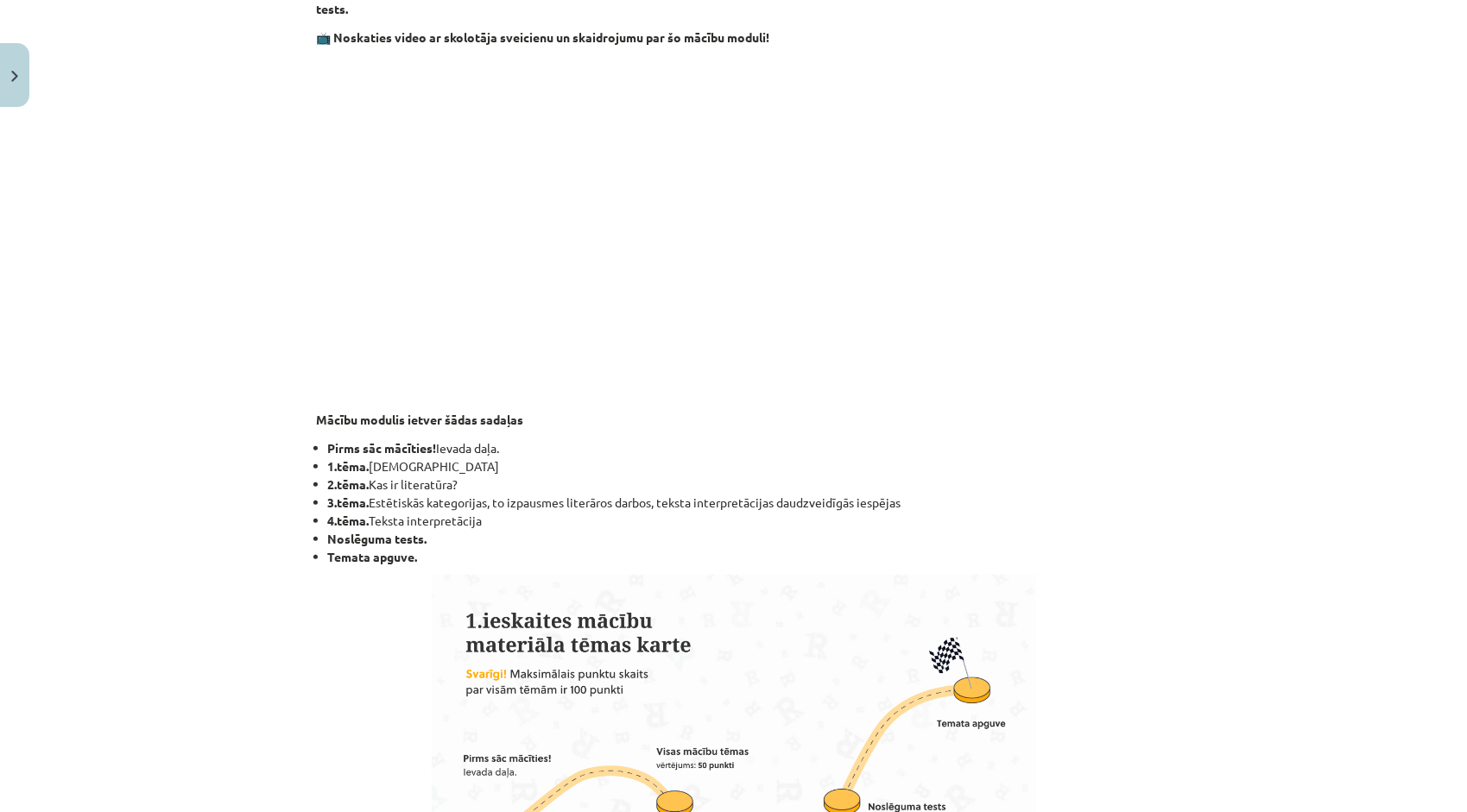
scroll to position [87, 0]
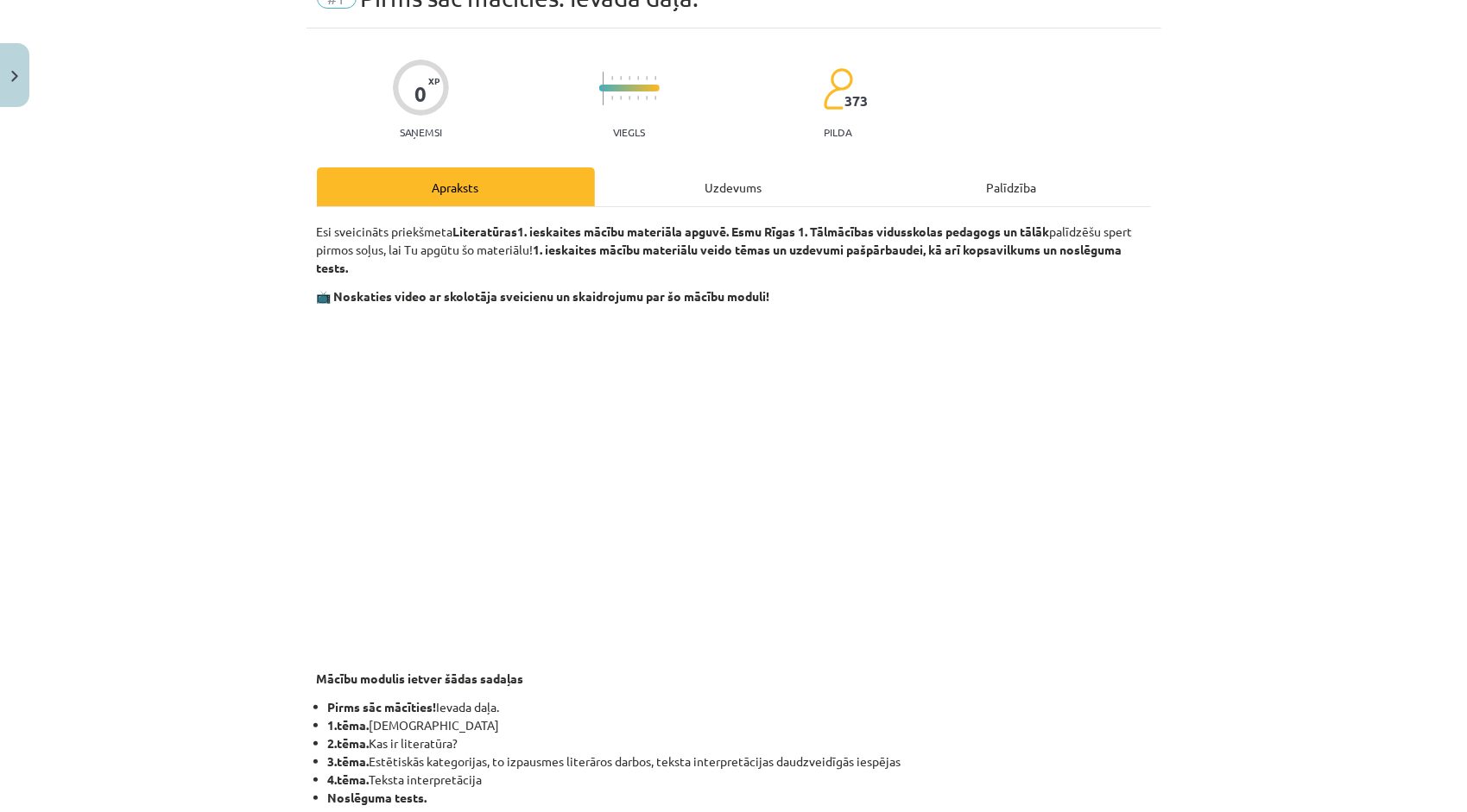
click at [686, 176] on div "Uzdevums" at bounding box center [734, 186] width 278 height 39
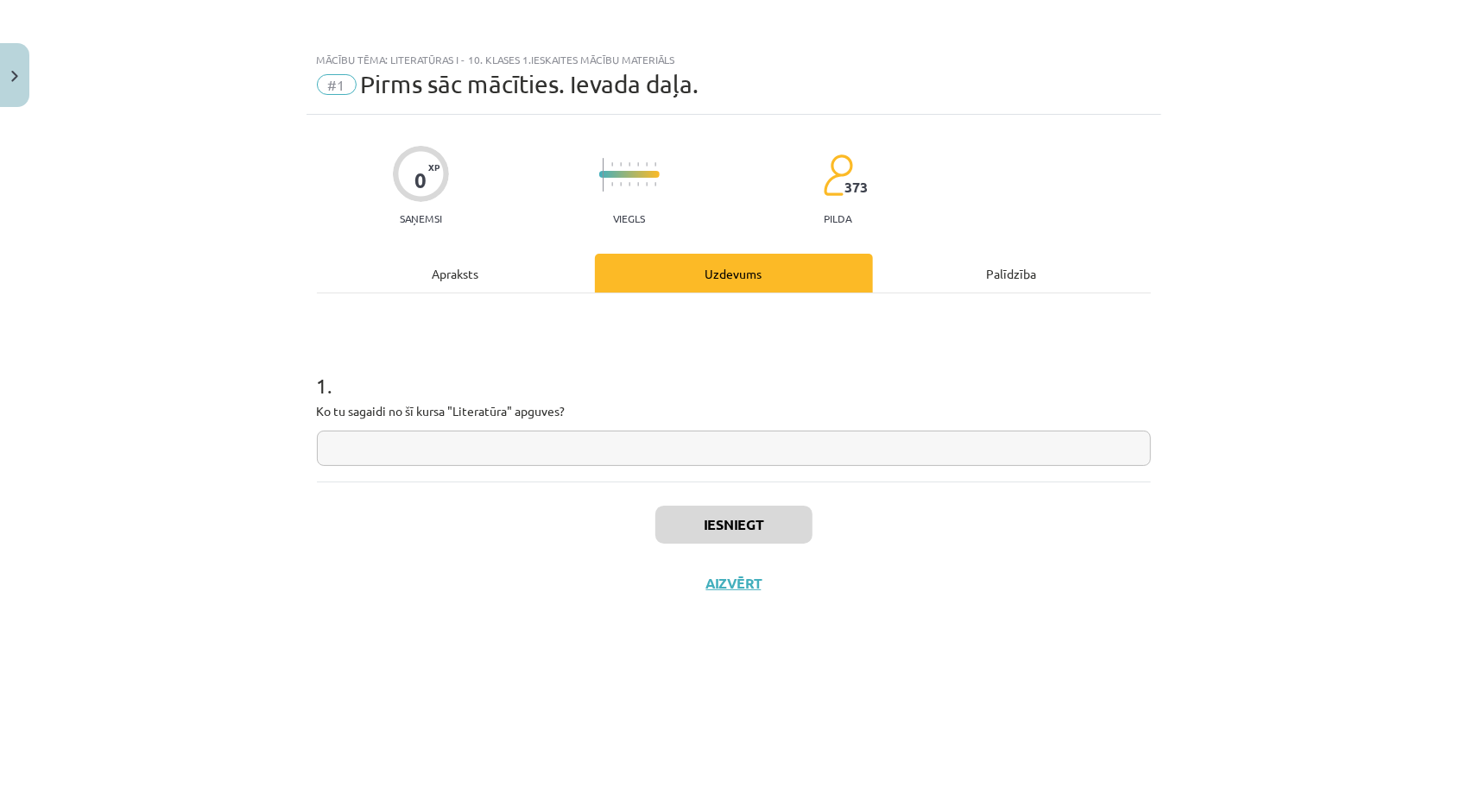
scroll to position [0, 0]
click at [485, 434] on input "text" at bounding box center [734, 448] width 834 height 35
type input "**********"
click at [708, 527] on button "Iesniegt" at bounding box center [734, 525] width 157 height 38
click at [758, 595] on button "Nākamā nodarbība" at bounding box center [734, 594] width 169 height 40
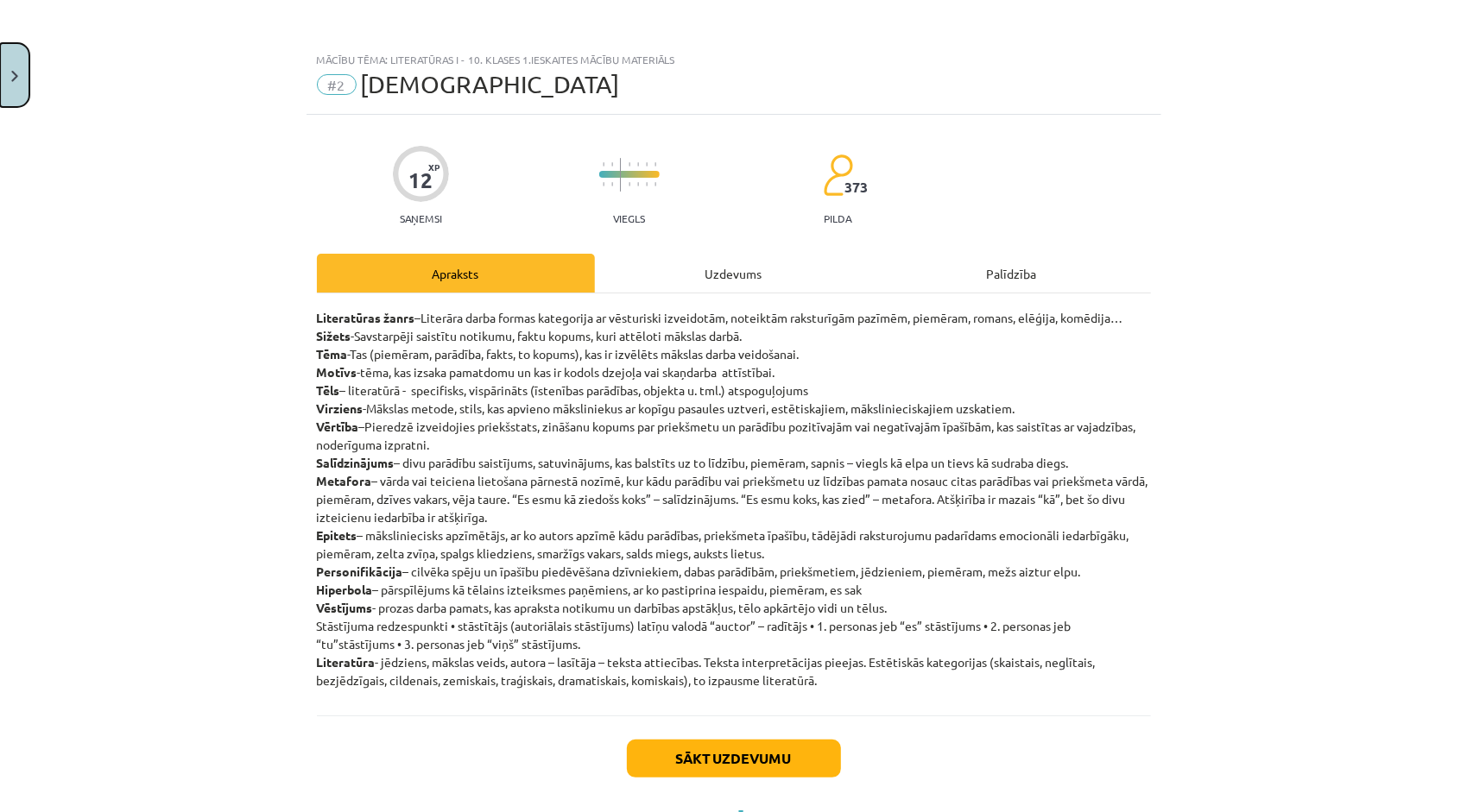
click at [19, 88] on button "Close" at bounding box center [14, 75] width 29 height 64
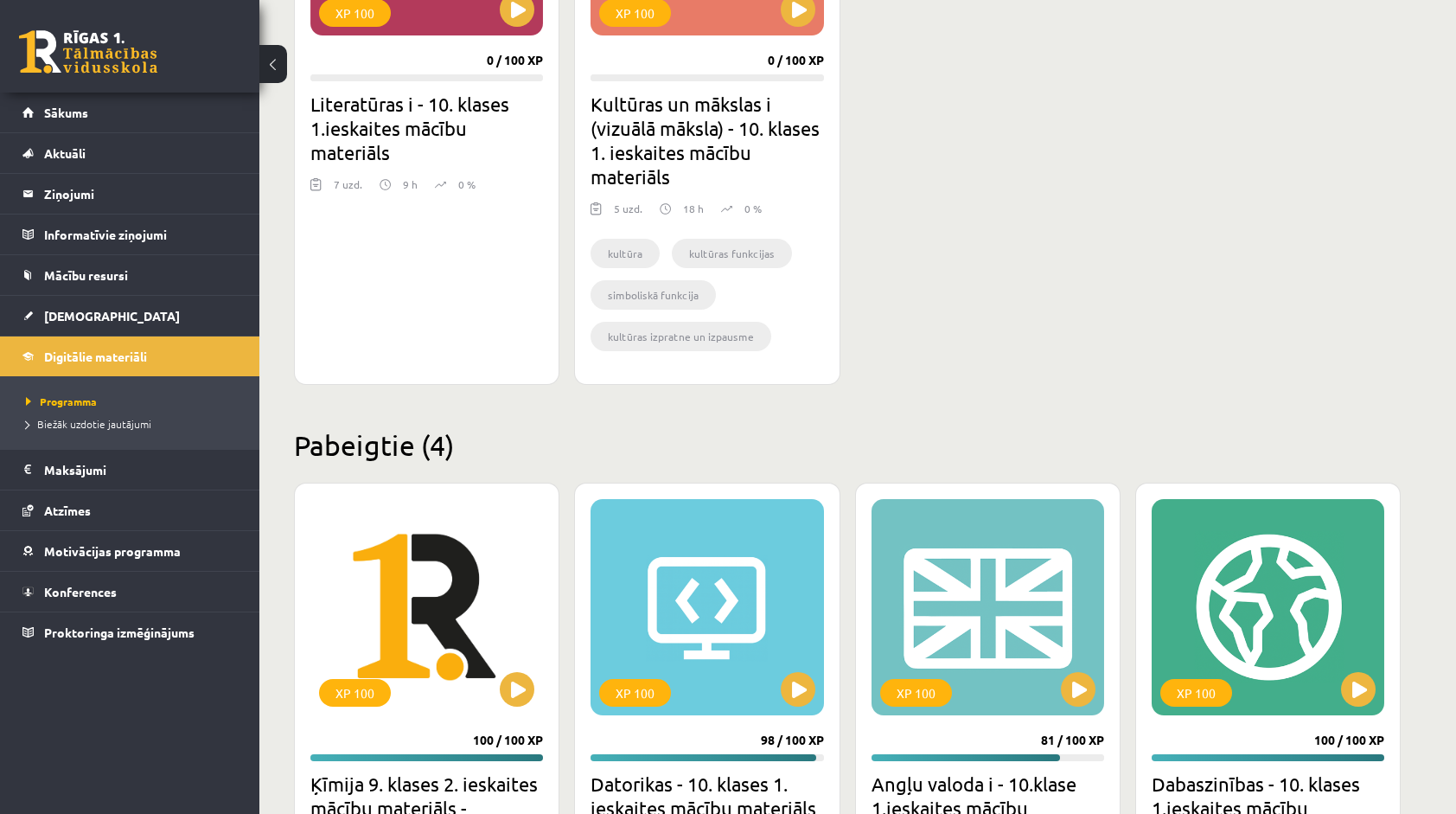
scroll to position [344, 0]
